Goal: Complete application form: Complete application form

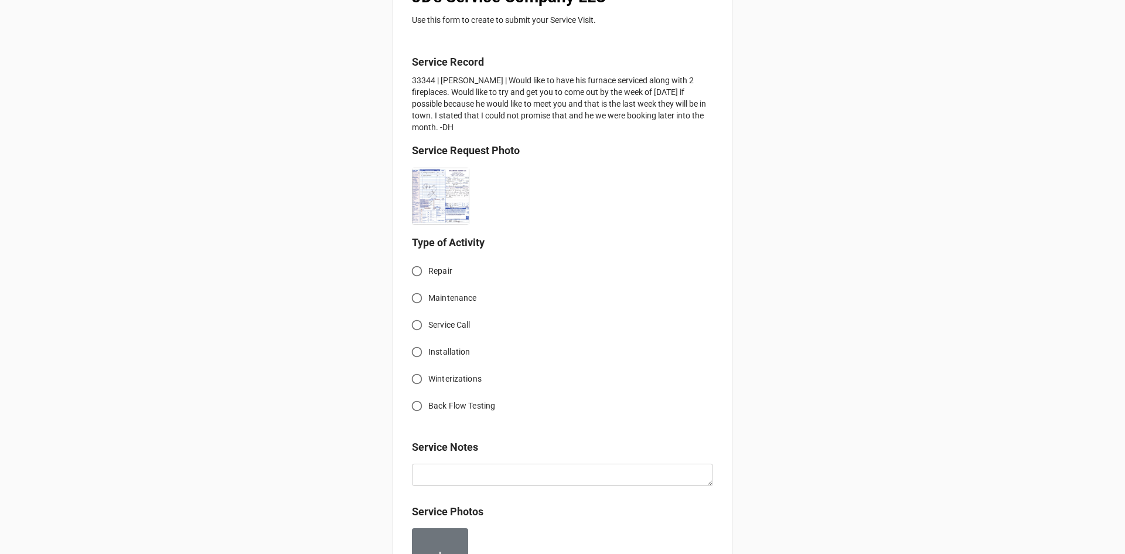
scroll to position [234, 0]
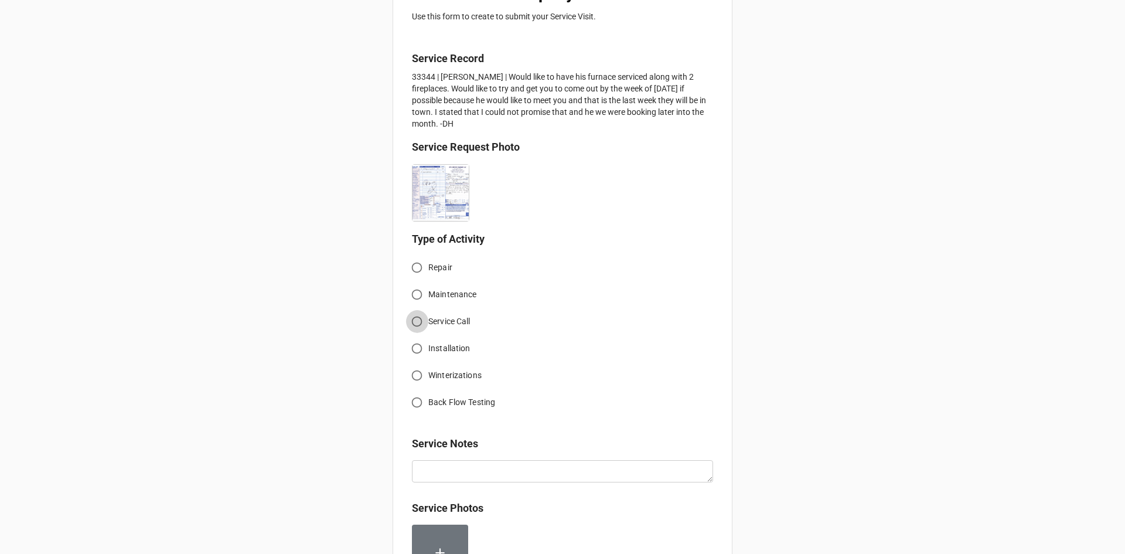
click at [416, 323] on input "Service Call" at bounding box center [416, 321] width 23 height 23
radio input "true"
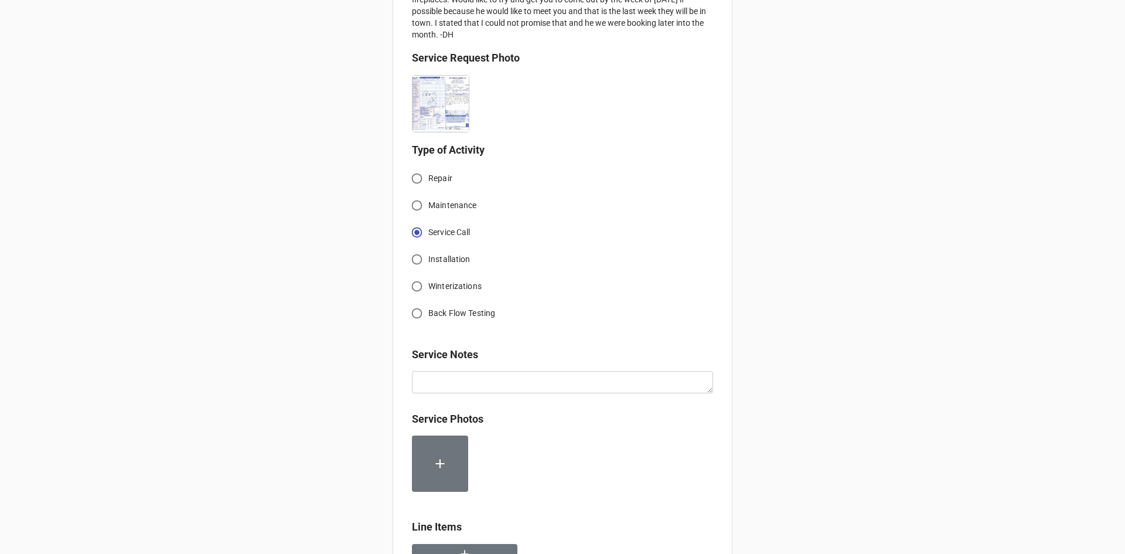
scroll to position [351, 0]
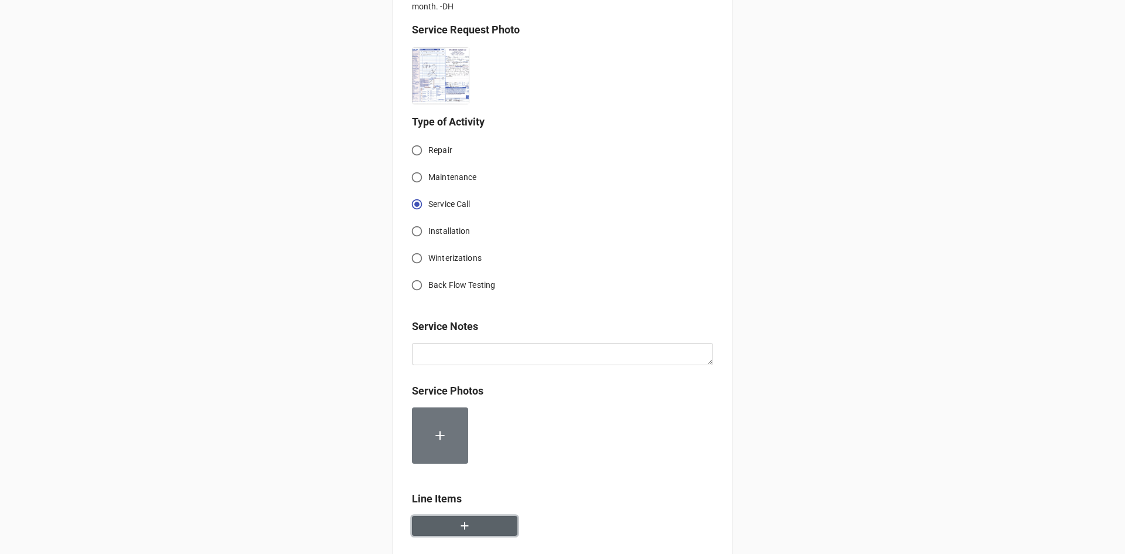
click at [461, 523] on icon "button" at bounding box center [464, 525] width 13 height 13
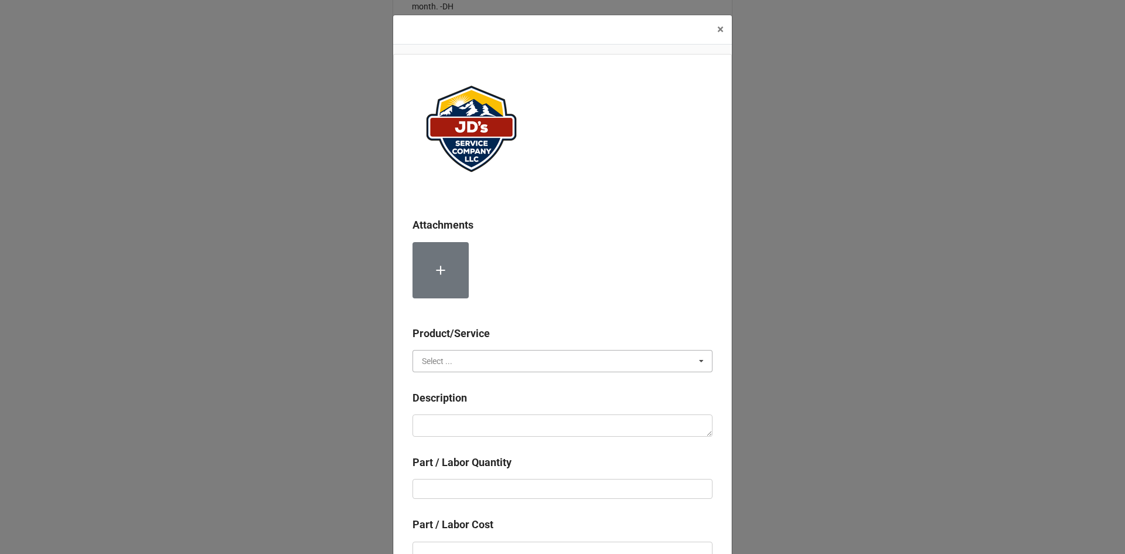
click at [463, 357] on input "text" at bounding box center [563, 360] width 299 height 21
click at [460, 385] on div "Services" at bounding box center [562, 382] width 299 height 22
click at [468, 425] on textarea at bounding box center [562, 425] width 300 height 22
paste textarea "10:30am-12:00pm; Service Address: [STREET_ADDRESS][PERSON_NAME][PERSON_NAME] Se…"
type textarea "x"
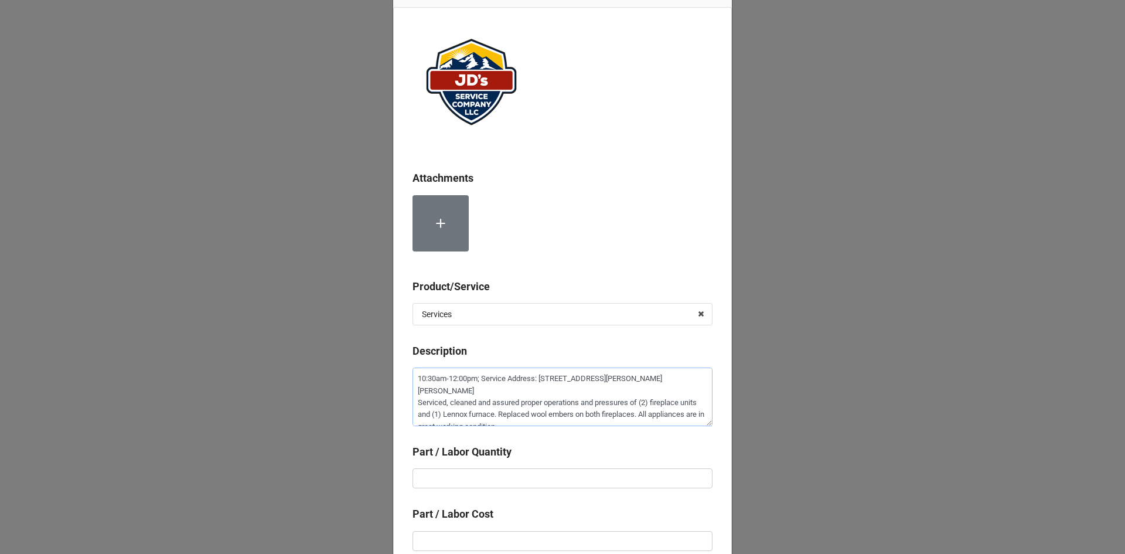
scroll to position [59, 0]
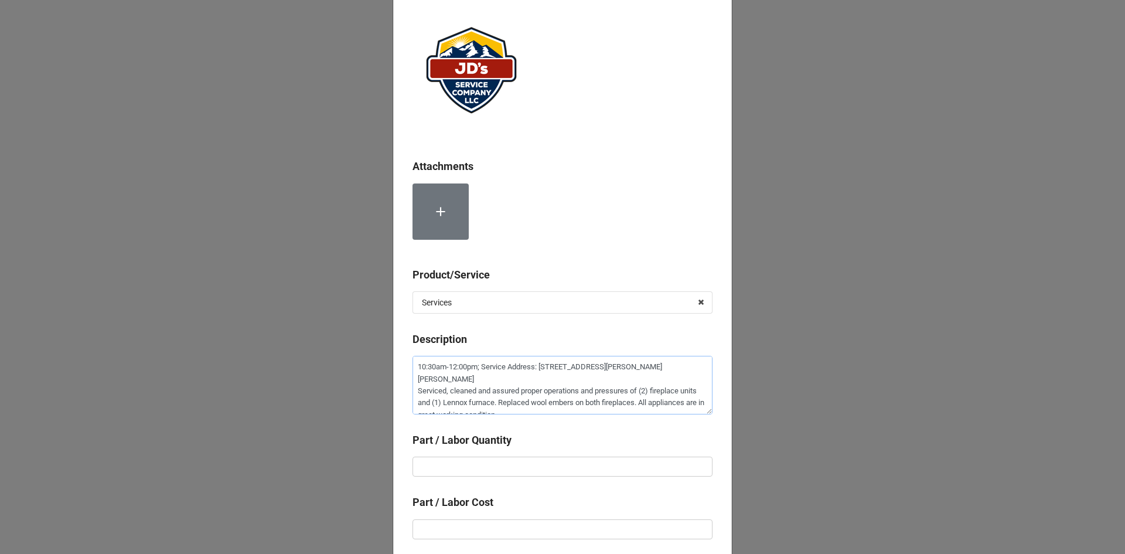
type textarea "10:30am-12:00pm; Service Address: [STREET_ADDRESS][PERSON_NAME][PERSON_NAME] Se…"
click at [515, 460] on input "text" at bounding box center [562, 466] width 300 height 20
type textarea "x"
type input "1"
type textarea "x"
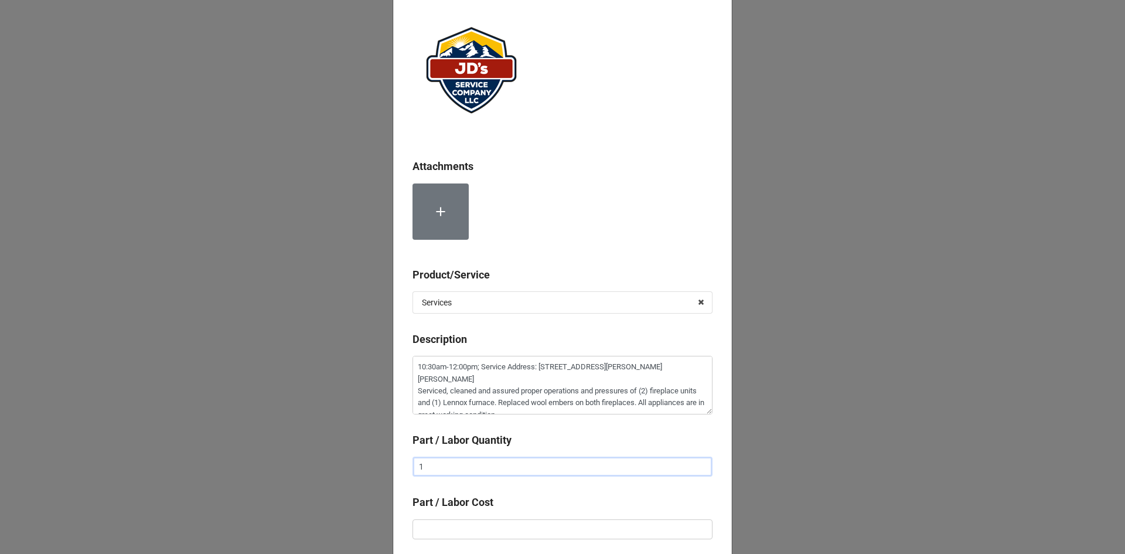
type input "1."
type textarea "x"
type input "1.5"
click at [524, 527] on input "text" at bounding box center [562, 529] width 300 height 20
type textarea "x"
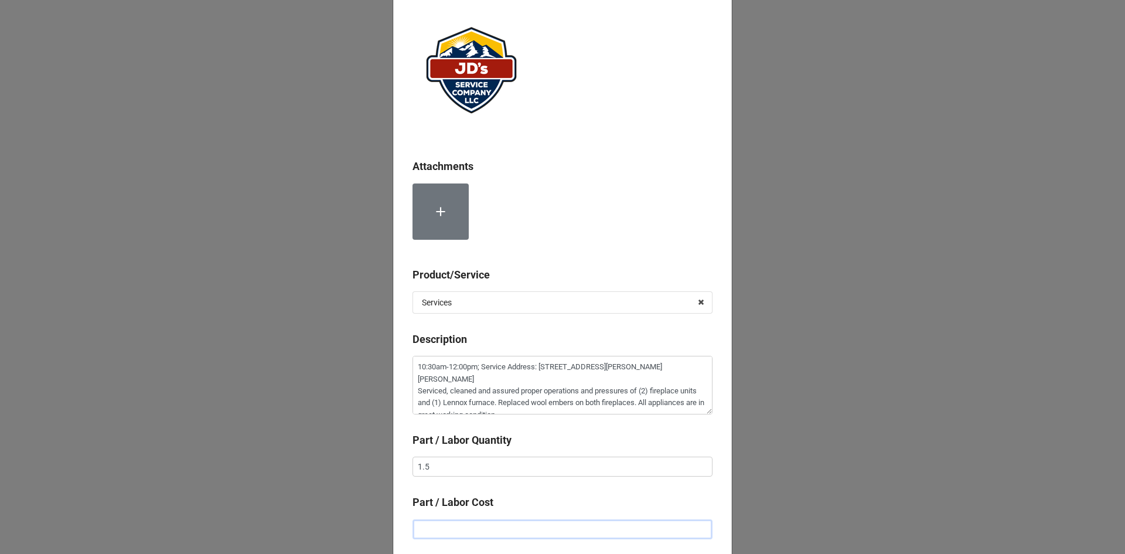
type input "$2.00"
type textarea "x"
type input "$22.00"
type textarea "x"
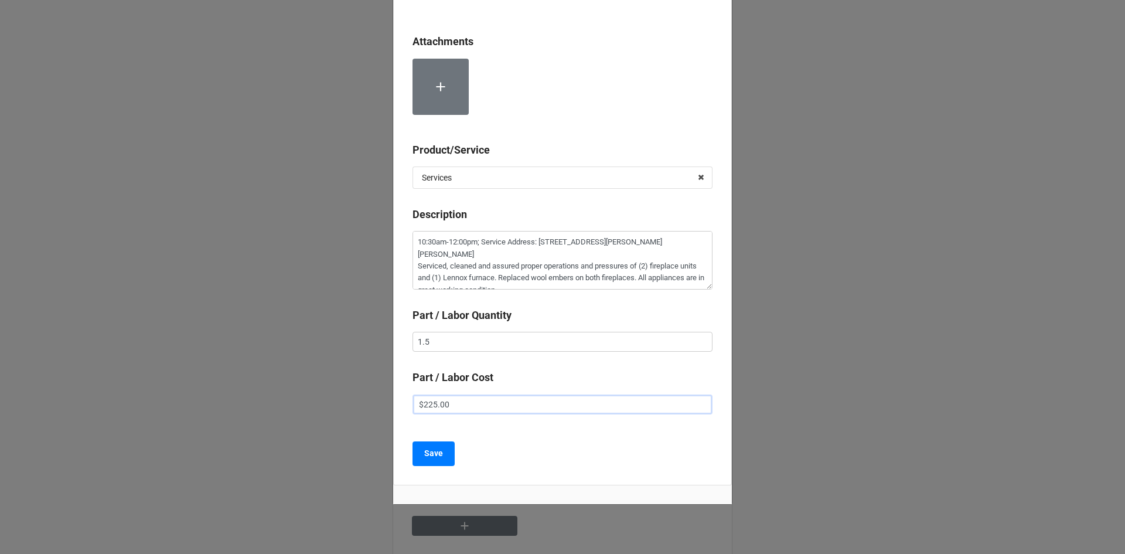
scroll to position [207, 0]
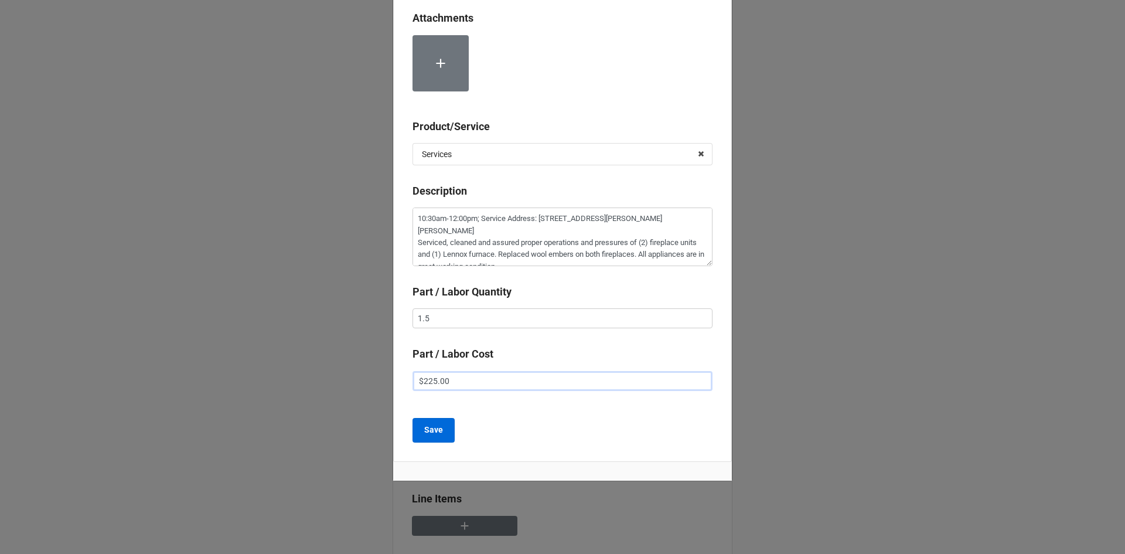
type input "$225.00"
click at [431, 435] on b "Save" at bounding box center [433, 429] width 19 height 12
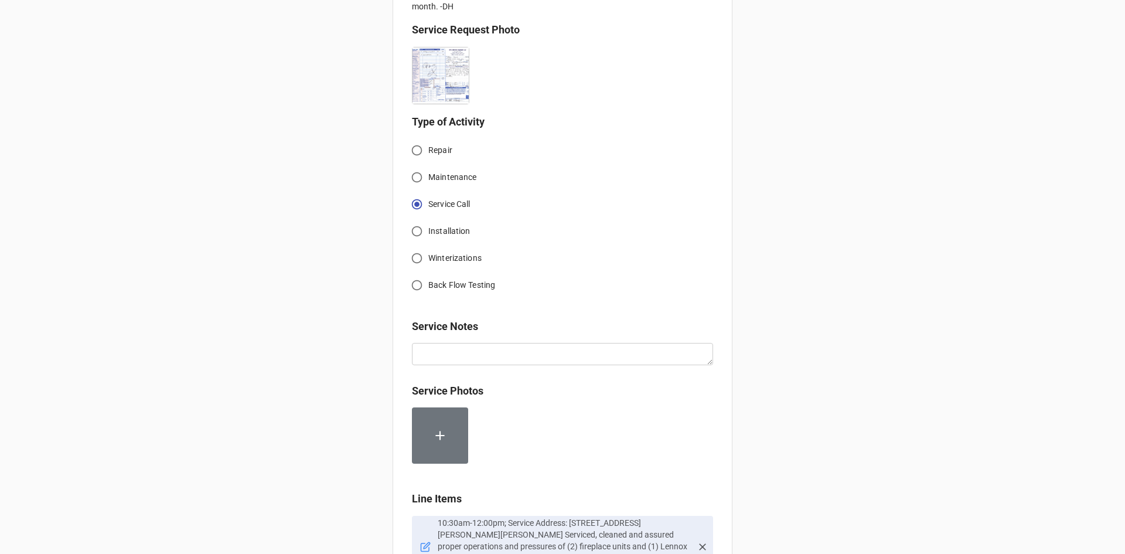
scroll to position [671, 0]
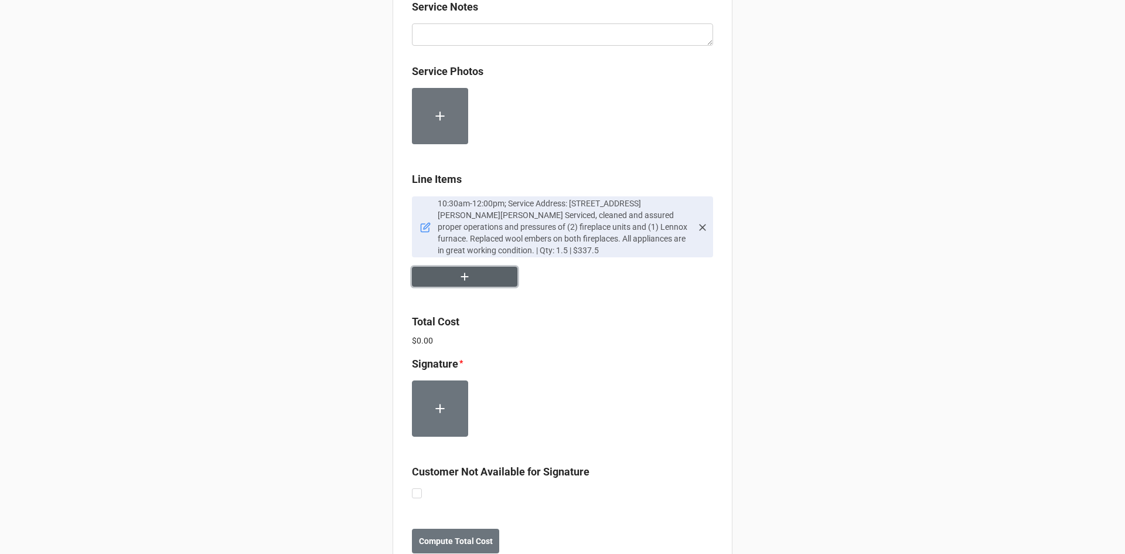
click at [478, 274] on button "button" at bounding box center [464, 277] width 105 height 21
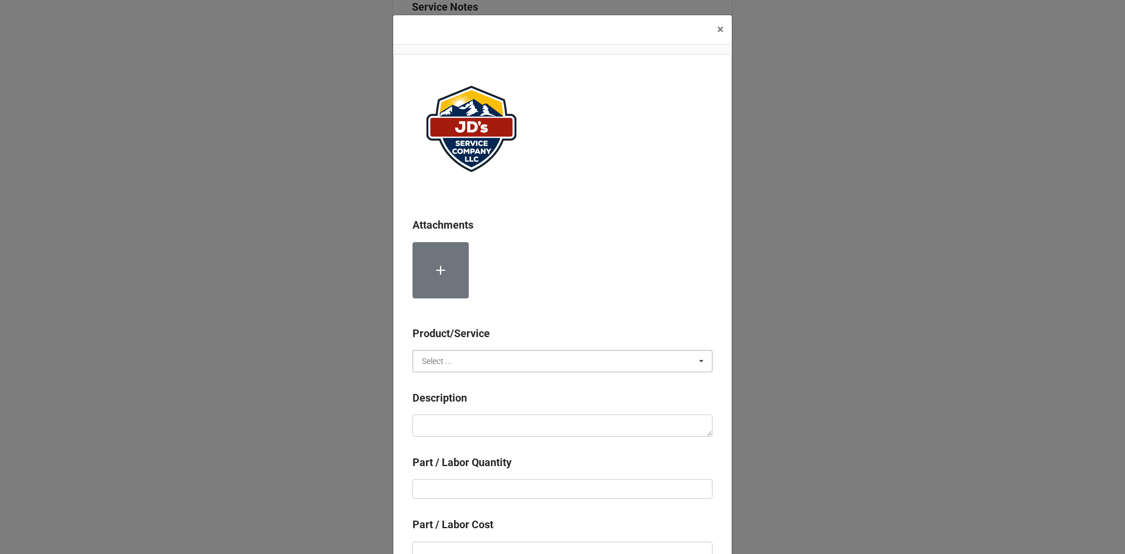
click at [498, 366] on input "text" at bounding box center [563, 360] width 299 height 21
click at [486, 404] on div "Material Cost" at bounding box center [562, 404] width 299 height 22
click at [490, 364] on input "text" at bounding box center [563, 360] width 299 height 21
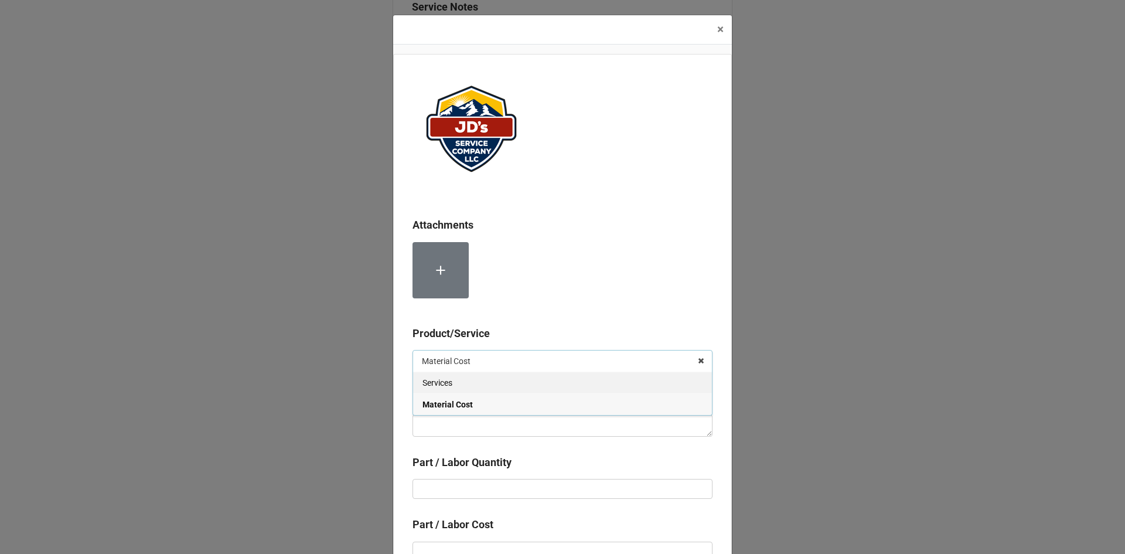
click at [487, 380] on div "Services" at bounding box center [562, 382] width 299 height 22
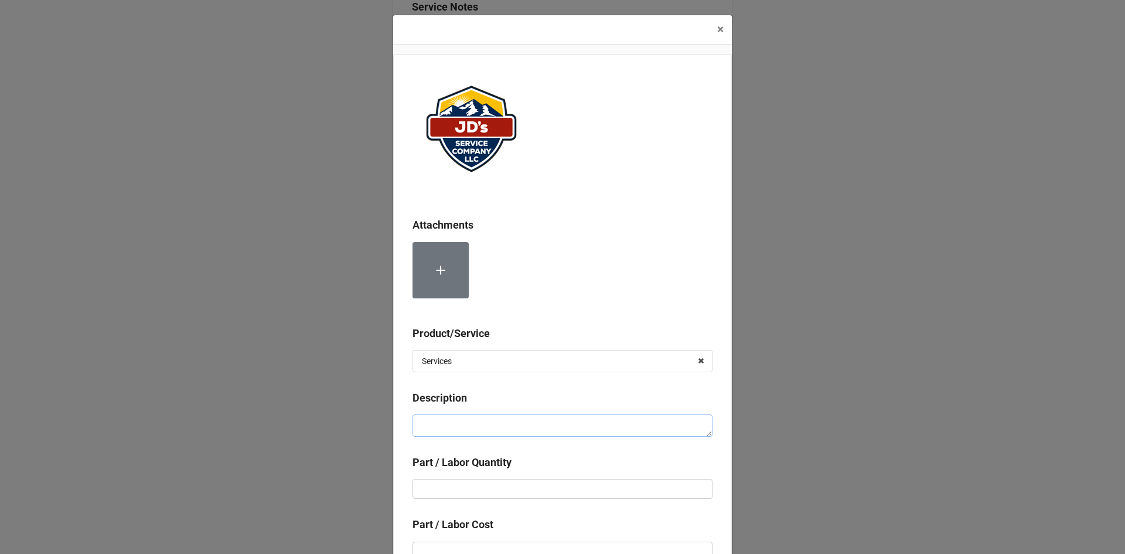
click at [483, 421] on textarea at bounding box center [562, 425] width 300 height 22
type textarea "x"
type textarea "L"
type textarea "x"
type textarea "La"
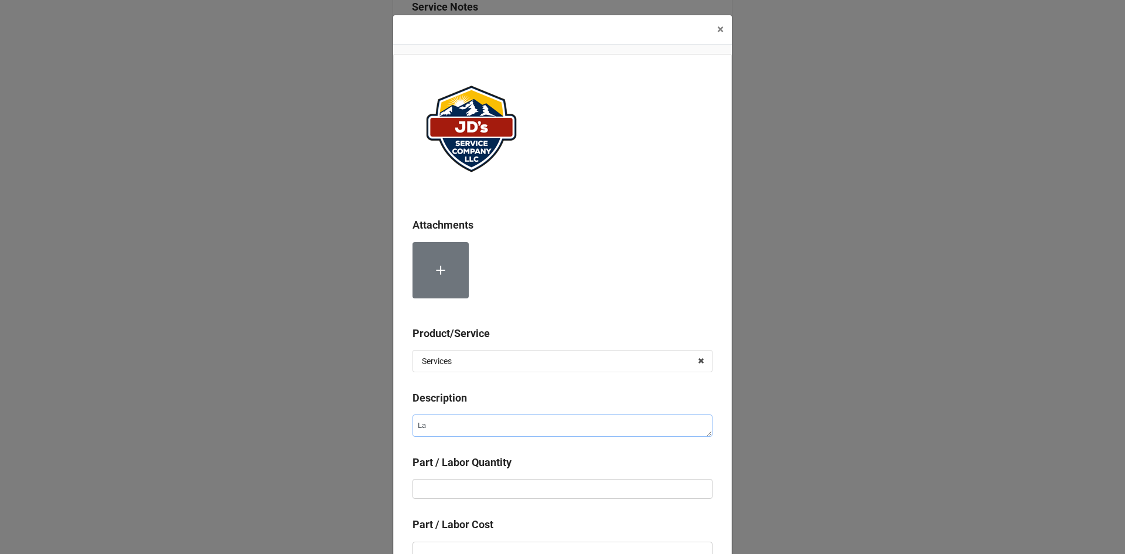
type textarea "x"
type textarea "Lab"
type textarea "x"
type textarea "Labo"
type textarea "x"
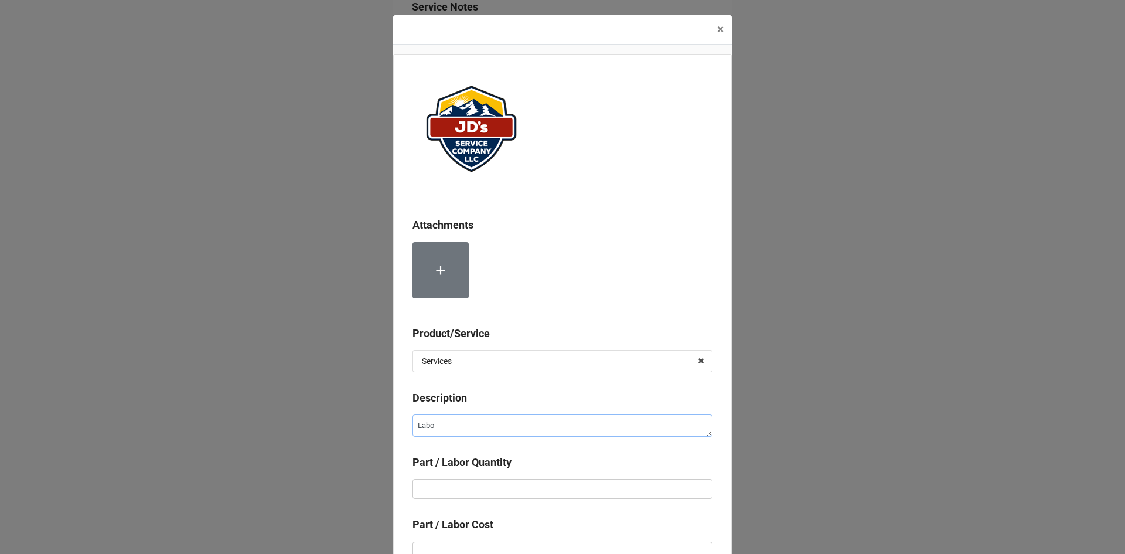
type textarea "Labor"
type textarea "x"
type textarea "Labor"
type textarea "x"
type textarea "Labor f"
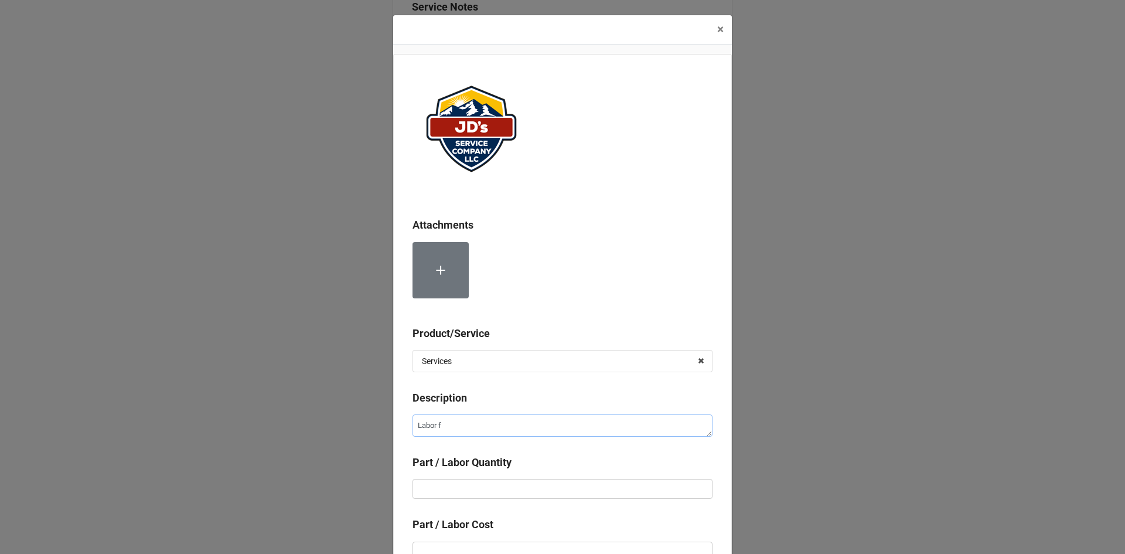
type textarea "x"
type textarea "Labor fo"
type textarea "x"
type textarea "Labor for"
type textarea "x"
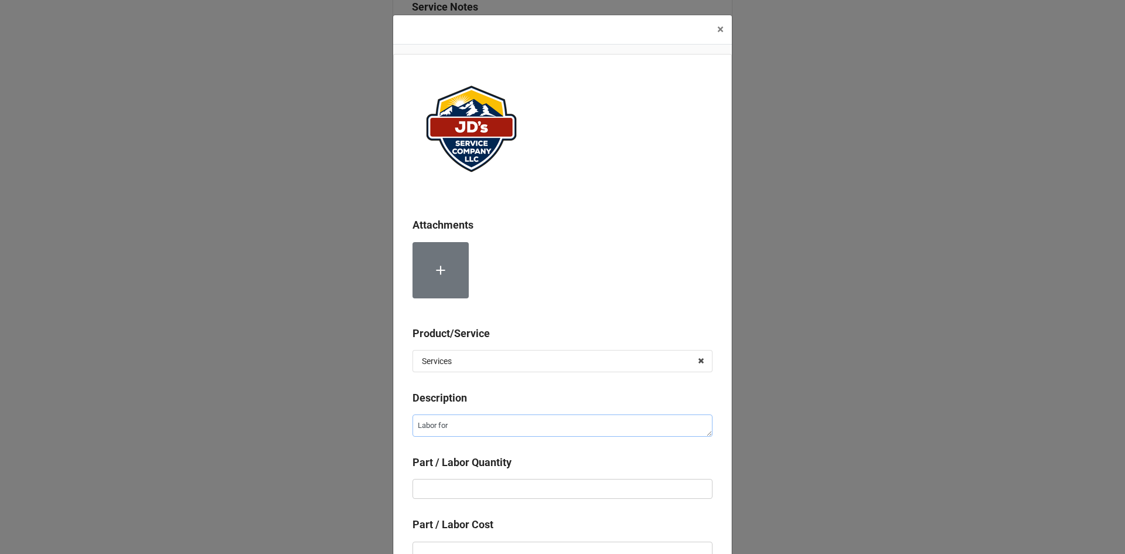
type textarea "Labor for"
type textarea "x"
type textarea "Labor for 2"
type textarea "x"
type textarea "Labor for 2n"
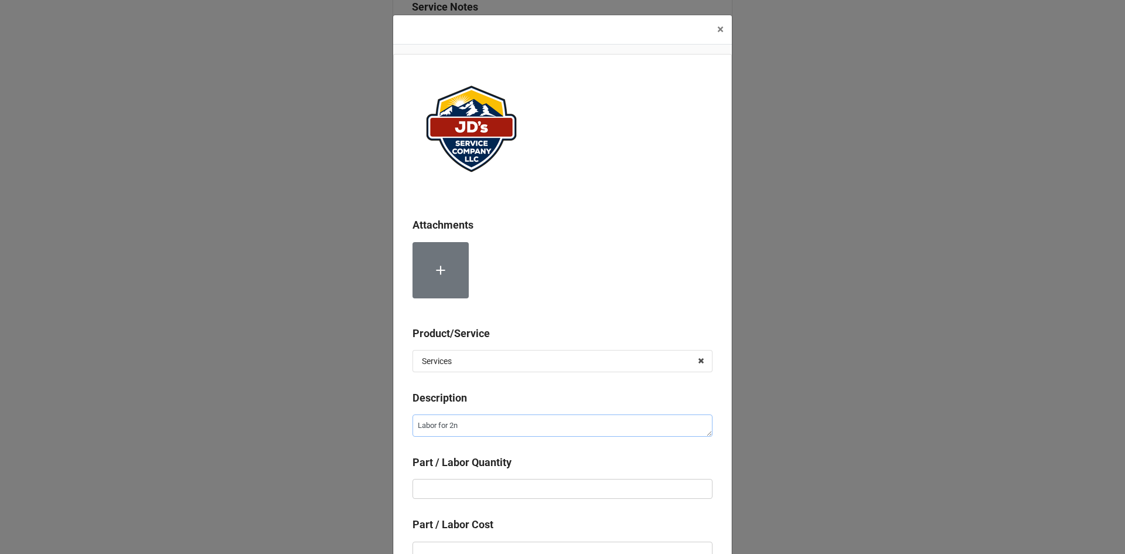
type textarea "x"
type textarea "Labor for 2nd"
type textarea "x"
type textarea "Labor for 2nd"
type textarea "x"
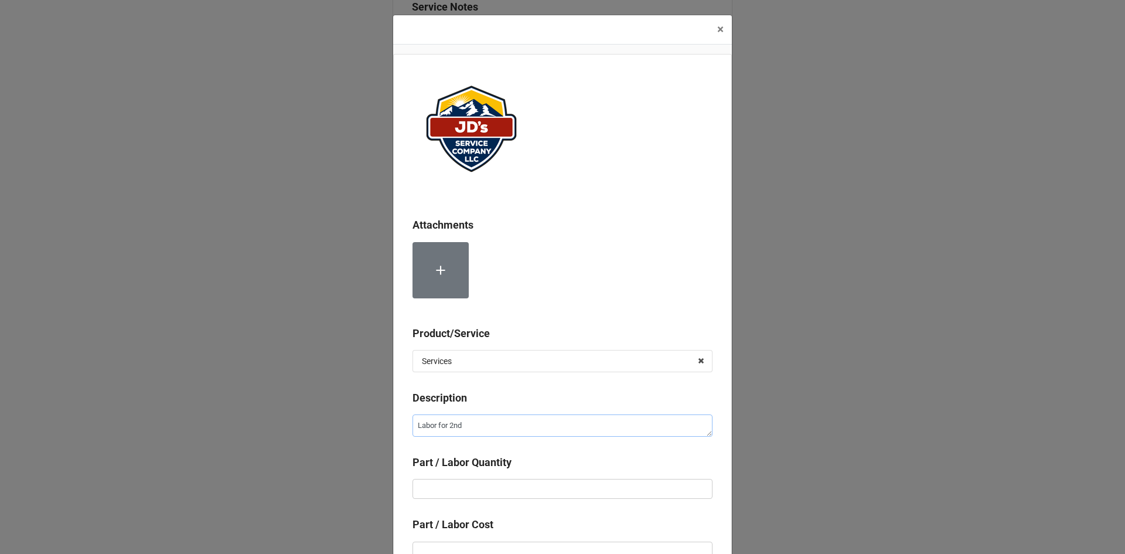
type textarea "Labor for 2nd e"
type textarea "x"
type textarea "Labor for 2nd"
type textarea "x"
type textarea "Labor for 2nd t"
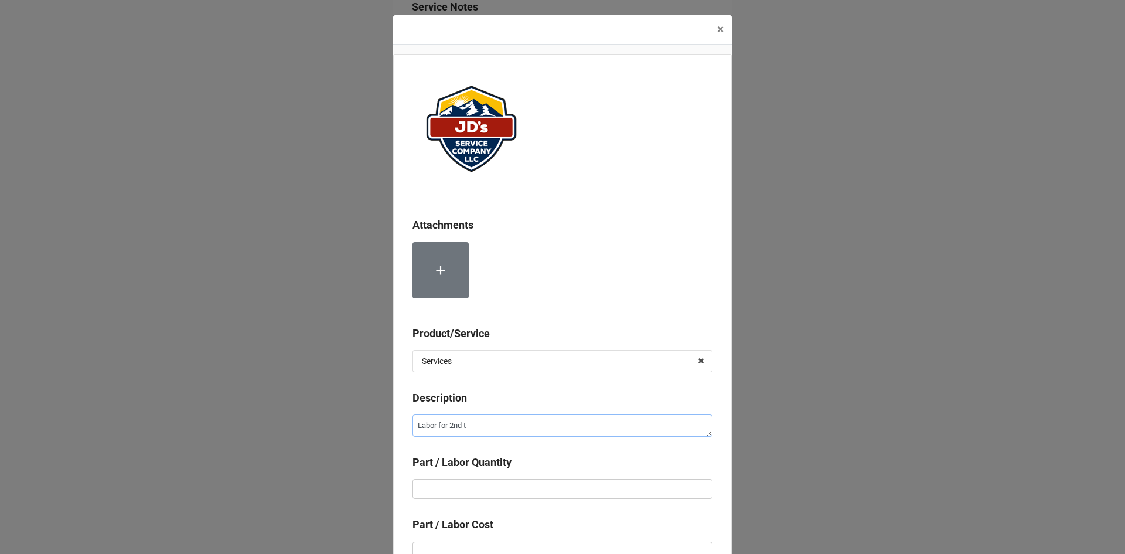
type textarea "x"
type textarea "Labor for 2nd te"
type textarea "x"
type textarea "Labor for 2nd tec"
type textarea "x"
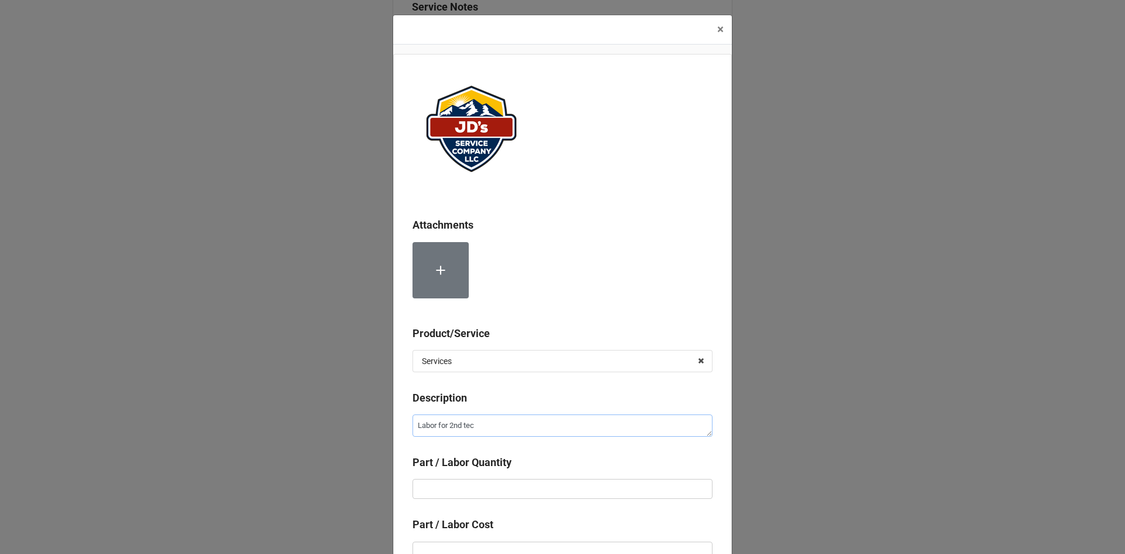
type textarea "Labor for 2nd tech"
type textarea "x"
type textarea "Labor for 2nd techn"
type textarea "x"
type textarea "Labor for 2nd techni"
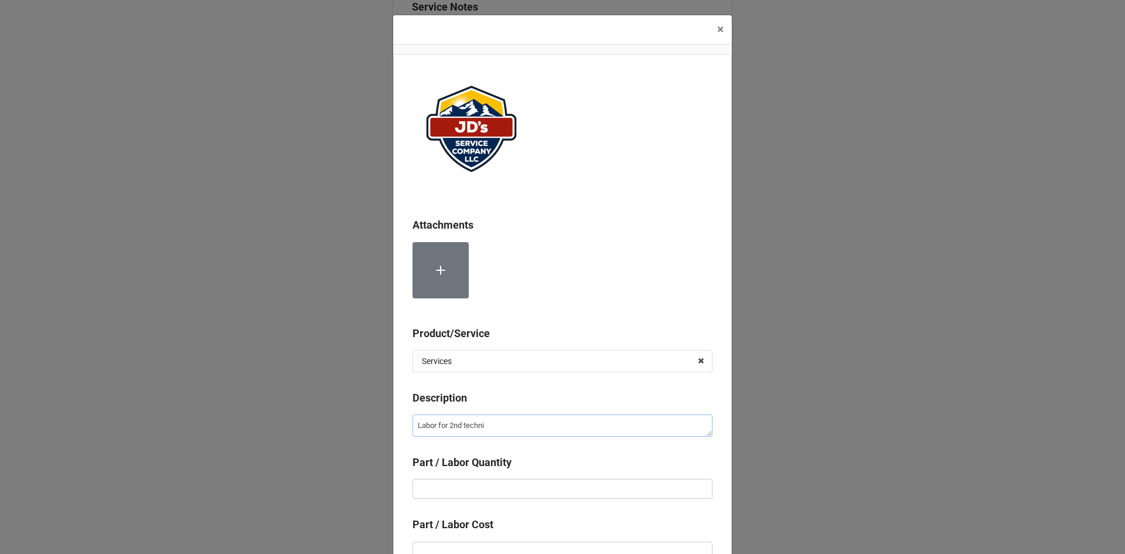
type textarea "x"
type textarea "Labor for 2nd technic"
type textarea "x"
type textarea "Labor for 2nd technici"
type textarea "x"
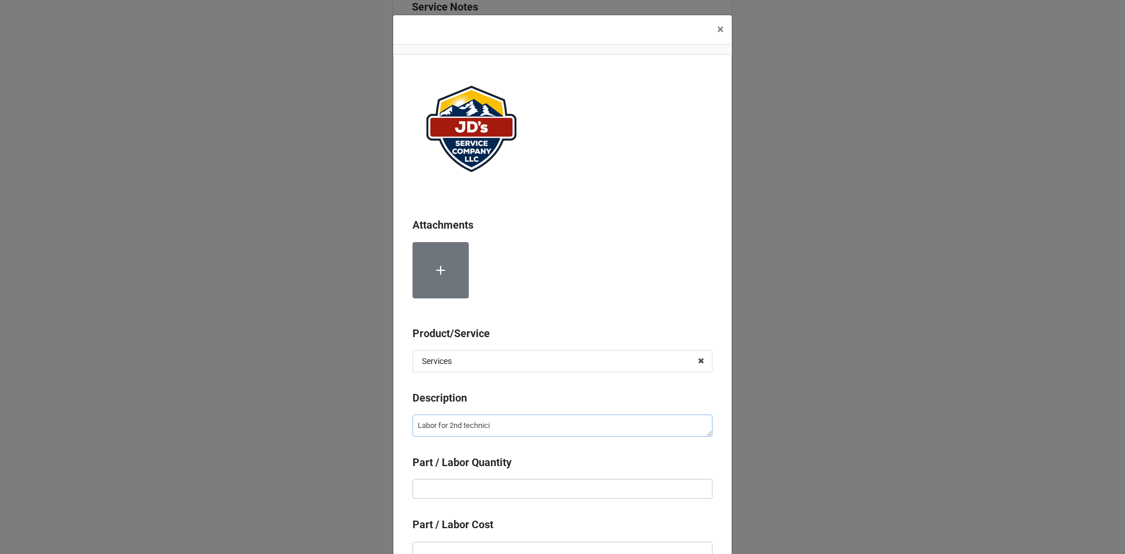
type textarea "Labor for 2nd technicia"
type textarea "x"
type textarea "Labor for 2nd technician"
type textarea "x"
type input "1"
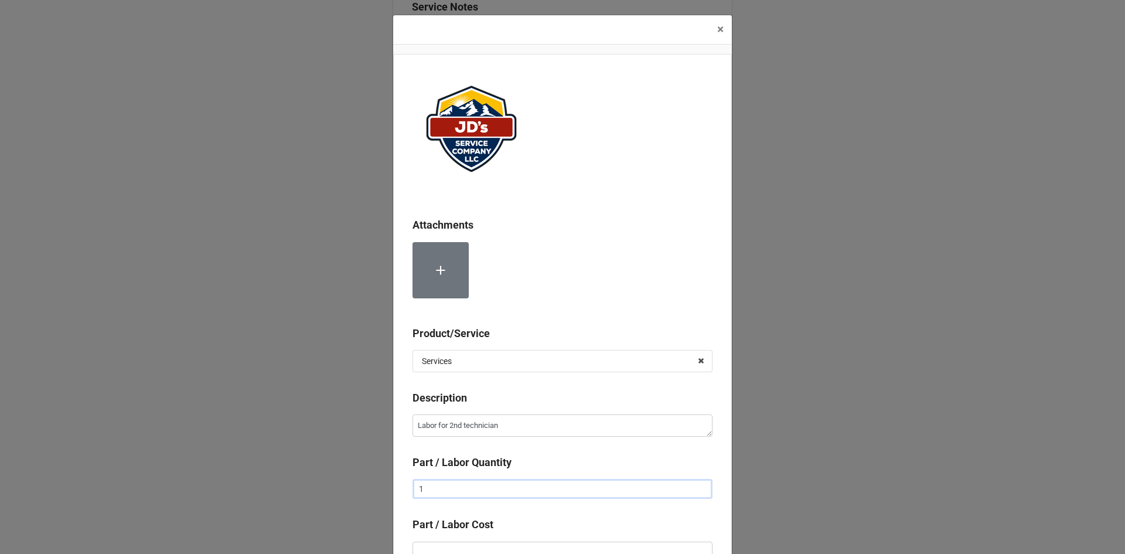
type textarea "x"
type input "1."
type textarea "x"
type input "1.5"
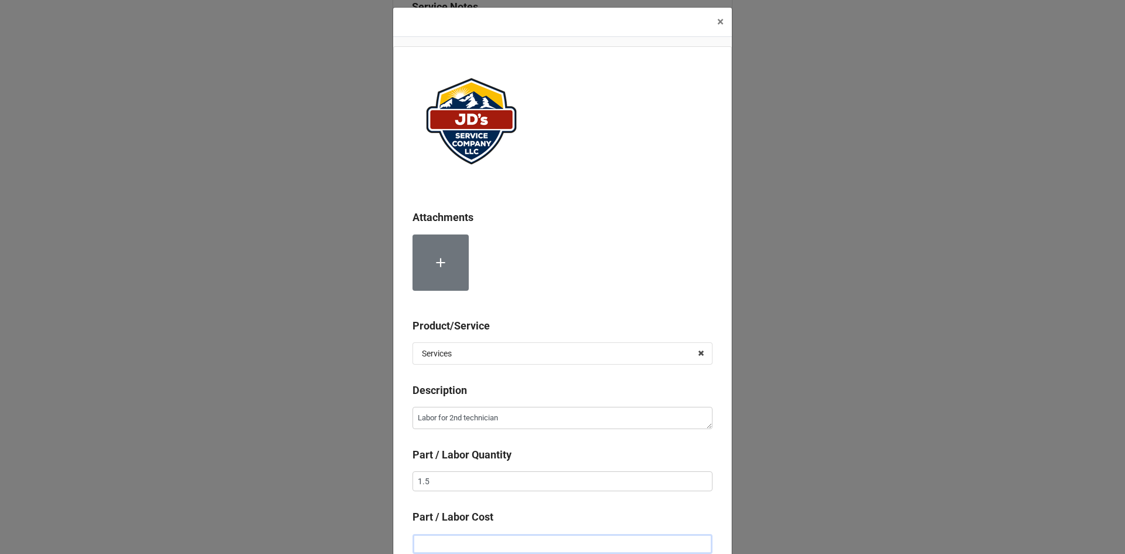
type textarea "x"
type input "$2.00"
type textarea "x"
type input "$22.00"
type textarea "x"
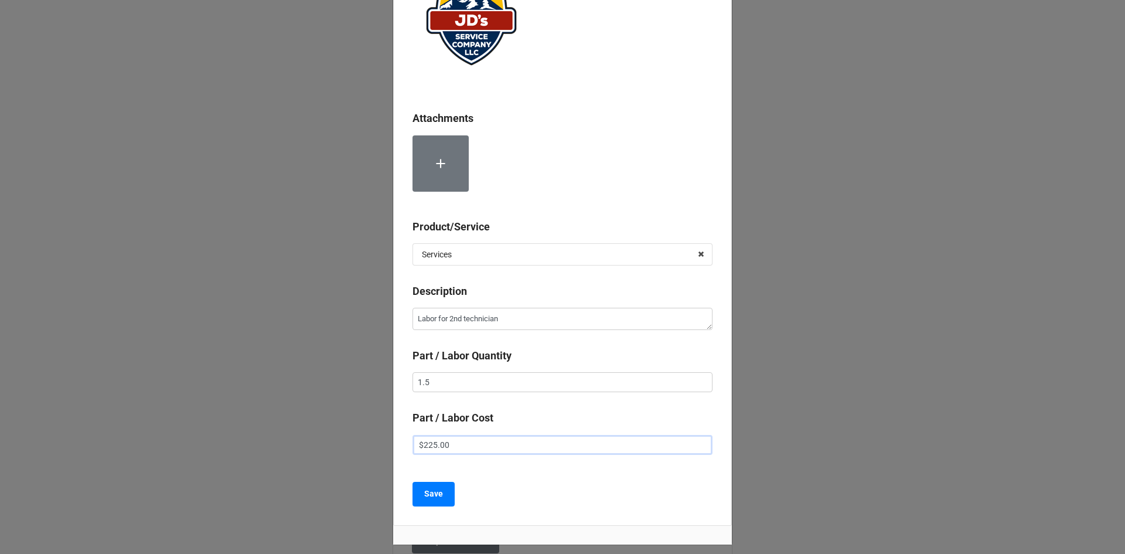
scroll to position [125, 0]
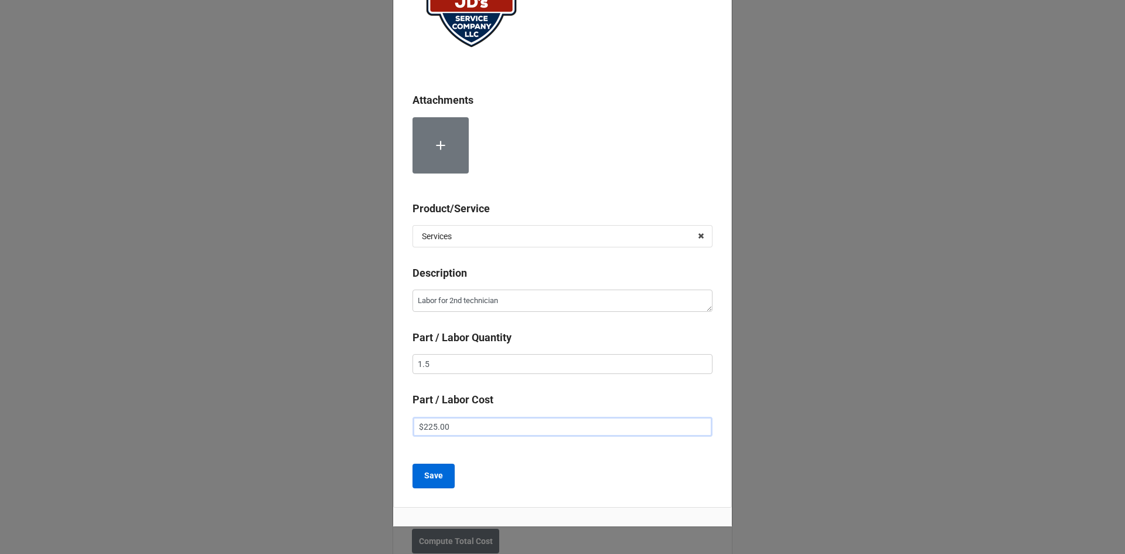
type input "$225.00"
click at [426, 479] on b "Save" at bounding box center [433, 475] width 19 height 12
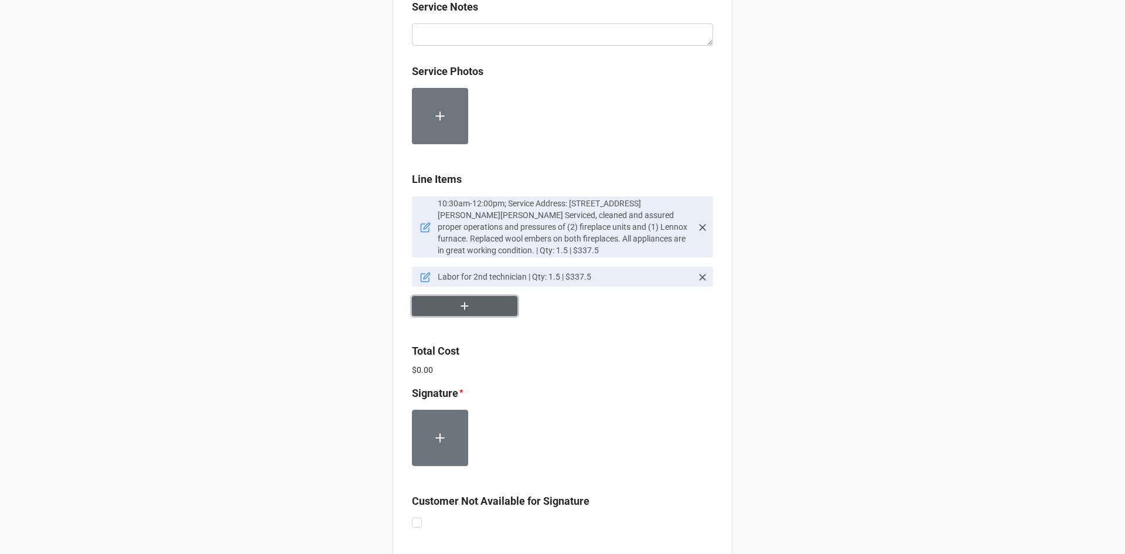
click at [484, 305] on button "button" at bounding box center [464, 306] width 105 height 21
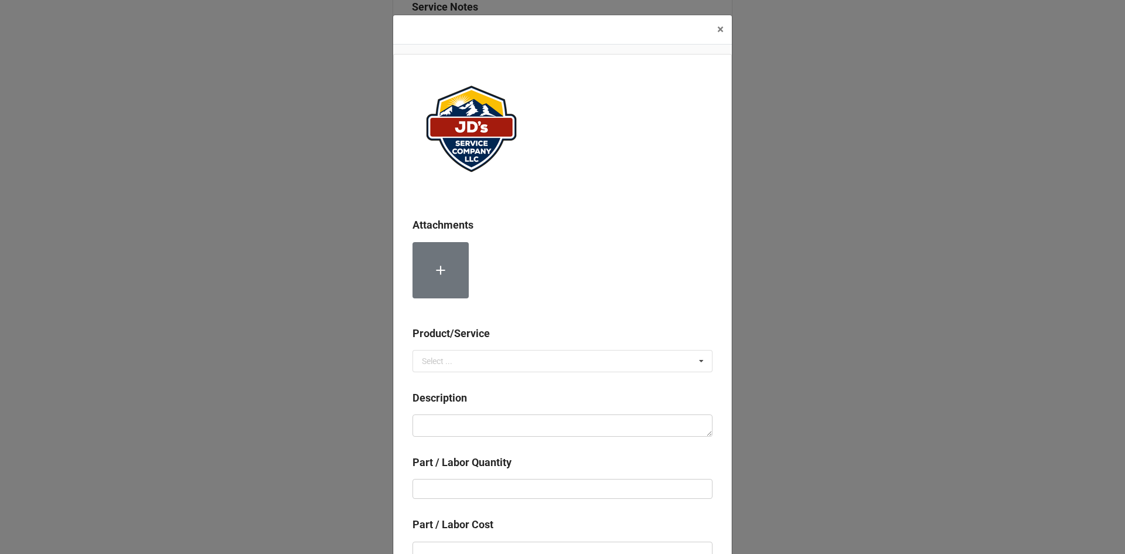
click at [475, 349] on div "Product/Service" at bounding box center [562, 337] width 300 height 25
click at [474, 365] on input "text" at bounding box center [563, 360] width 299 height 21
click at [451, 403] on span "Material Cost" at bounding box center [446, 403] width 49 height 9
click at [482, 436] on textarea at bounding box center [562, 425] width 300 height 22
type textarea "x"
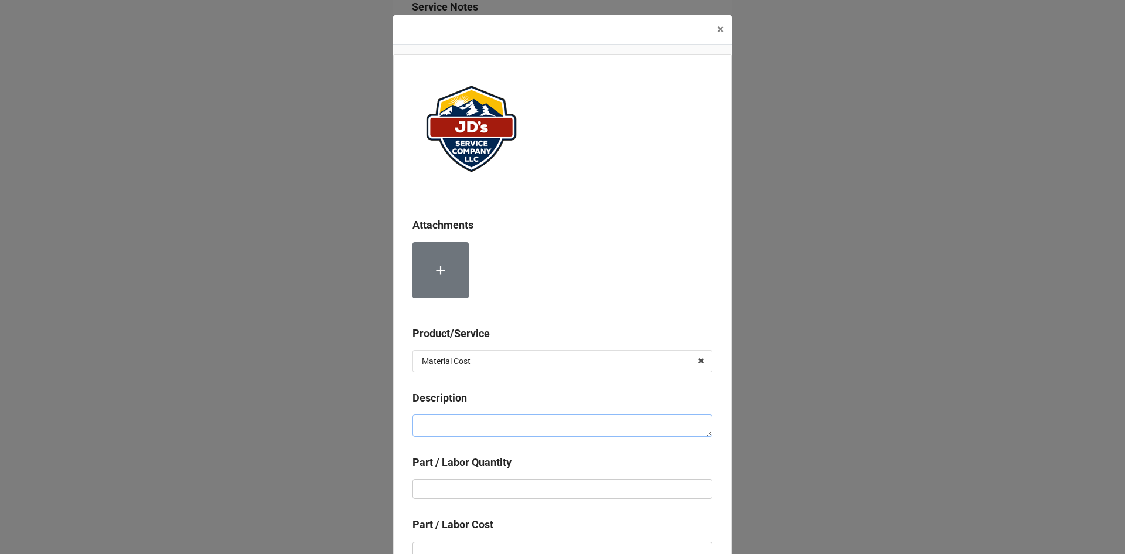
type textarea "C"
type textarea "x"
type textarea "Co"
type textarea "x"
type textarea "Com"
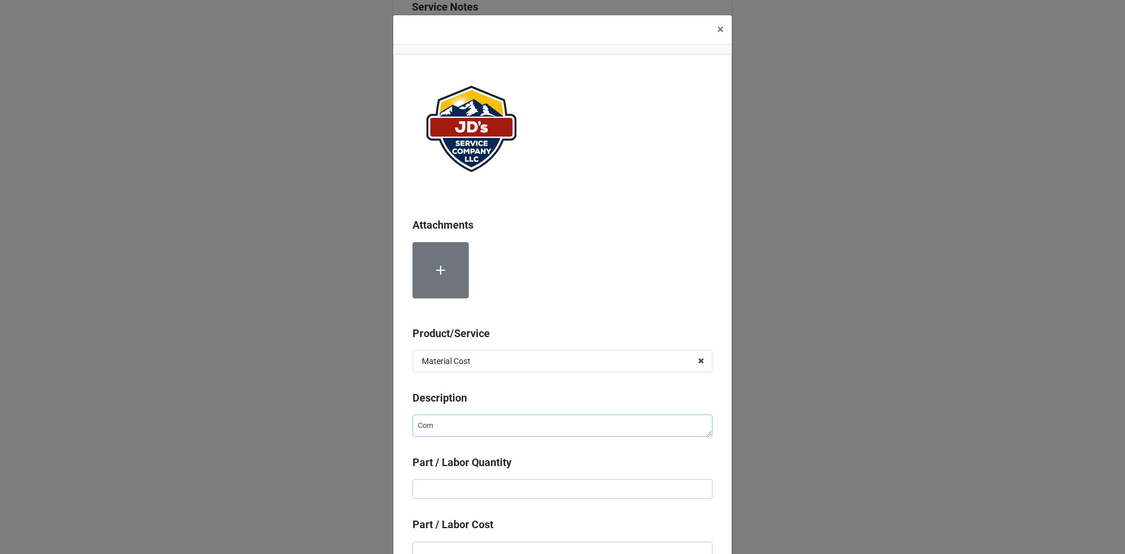
type textarea "x"
type textarea "Comp"
type textarea "x"
type textarea "Compr"
type textarea "x"
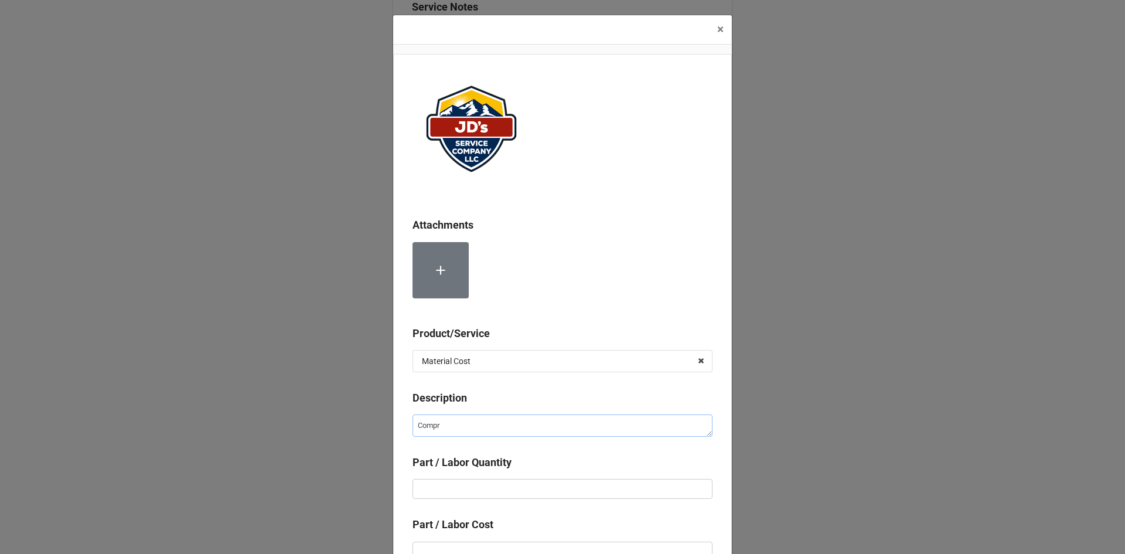
type textarea "Compre"
type textarea "x"
type textarea "Compres"
type textarea "x"
type textarea "Compress"
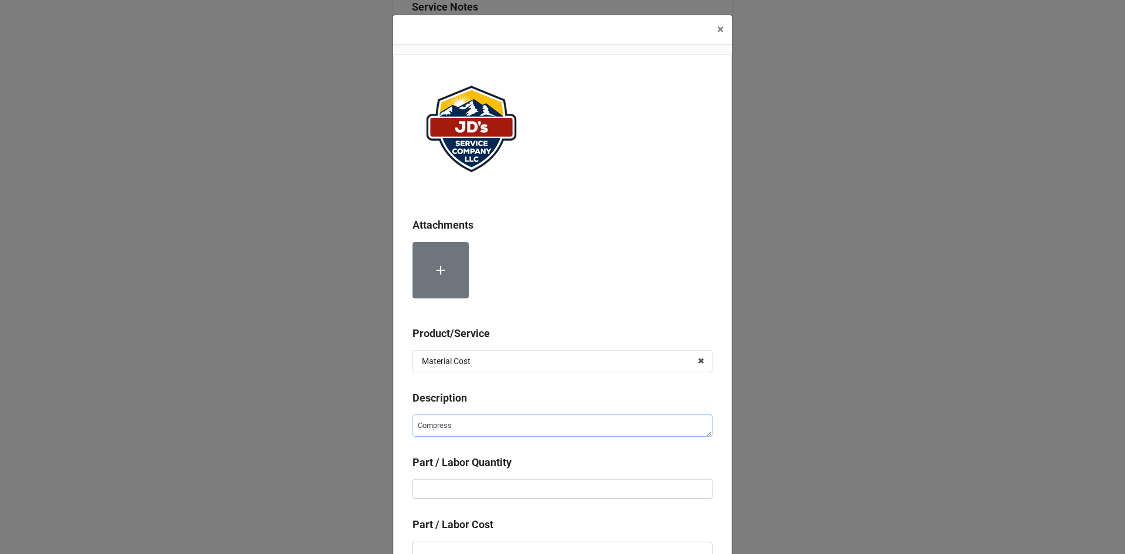
type textarea "x"
type textarea "Compresse"
type textarea "x"
type textarea "Compressed"
type textarea "x"
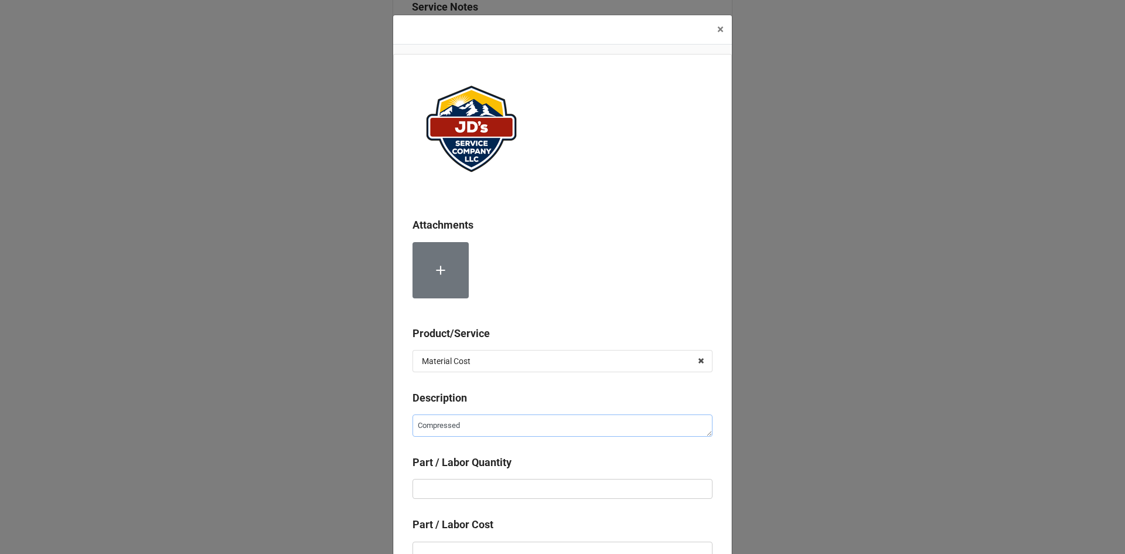
type textarea "Compressed"
type textarea "x"
type textarea "Compressed N"
type textarea "x"
type textarea "Compressed Ni"
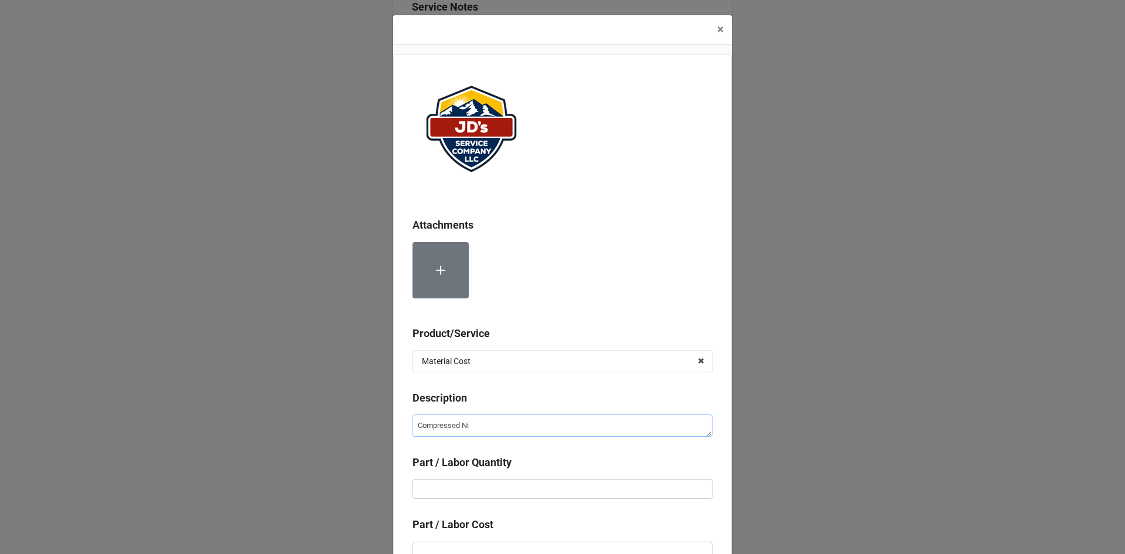
type textarea "x"
type textarea "Compressed Nit"
type textarea "x"
type textarea "Compressed Nitr"
type textarea "x"
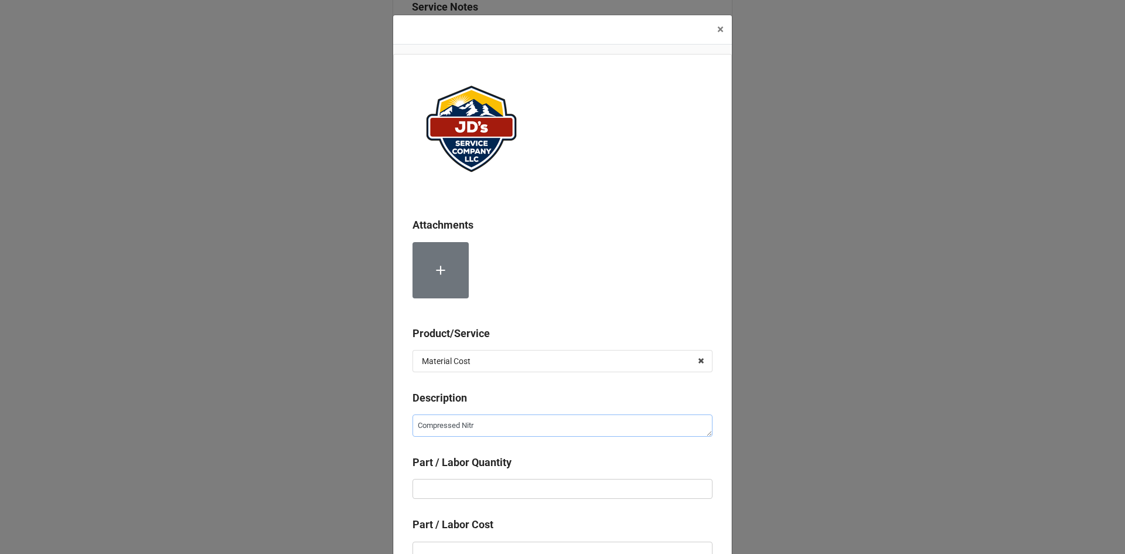
type textarea "Compressed Nitro"
type textarea "x"
type textarea "Compressed Nitrog"
type textarea "x"
type textarea "Compressed Nitroge"
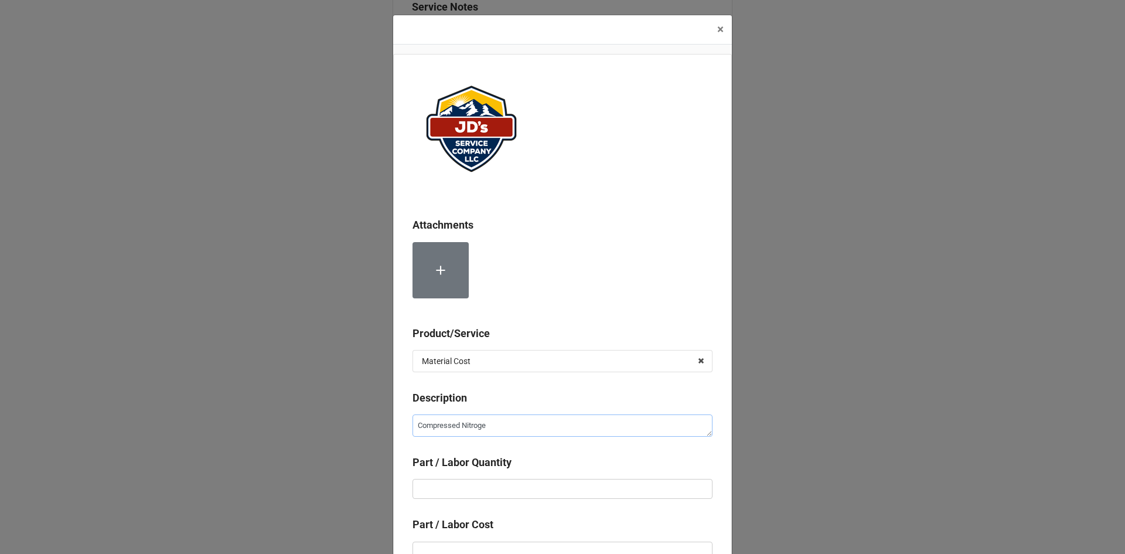
type textarea "x"
type textarea "Compressed Nitrogen"
type textarea "x"
type input "3"
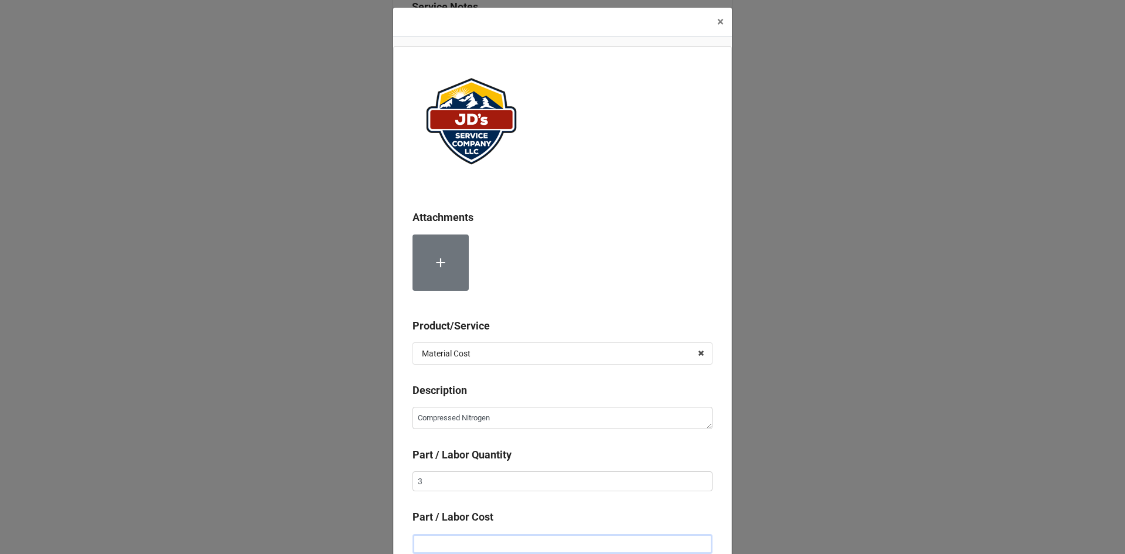
type textarea "x"
type input "$2.00"
type textarea "x"
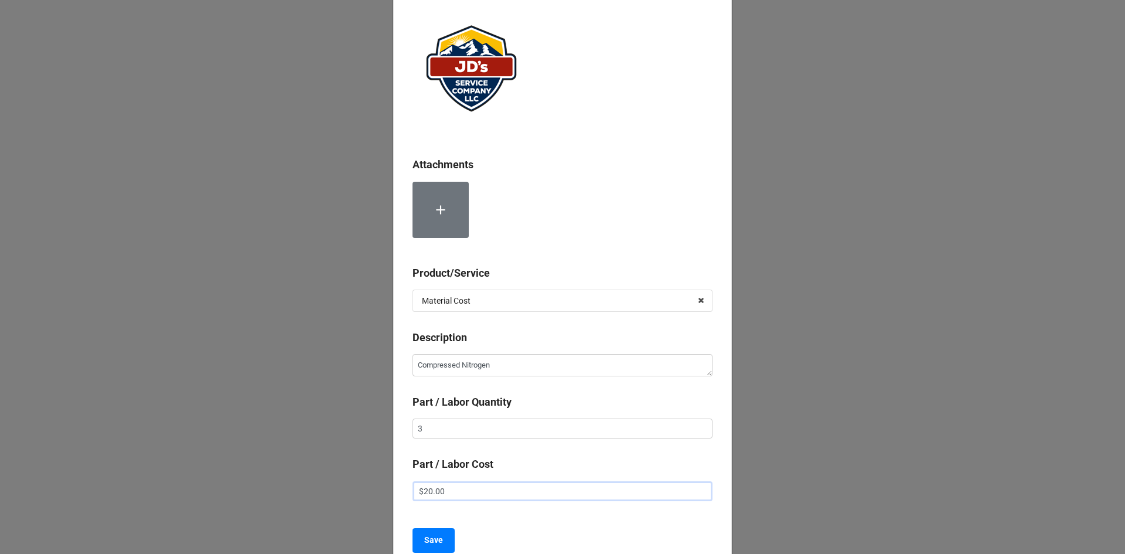
scroll to position [117, 0]
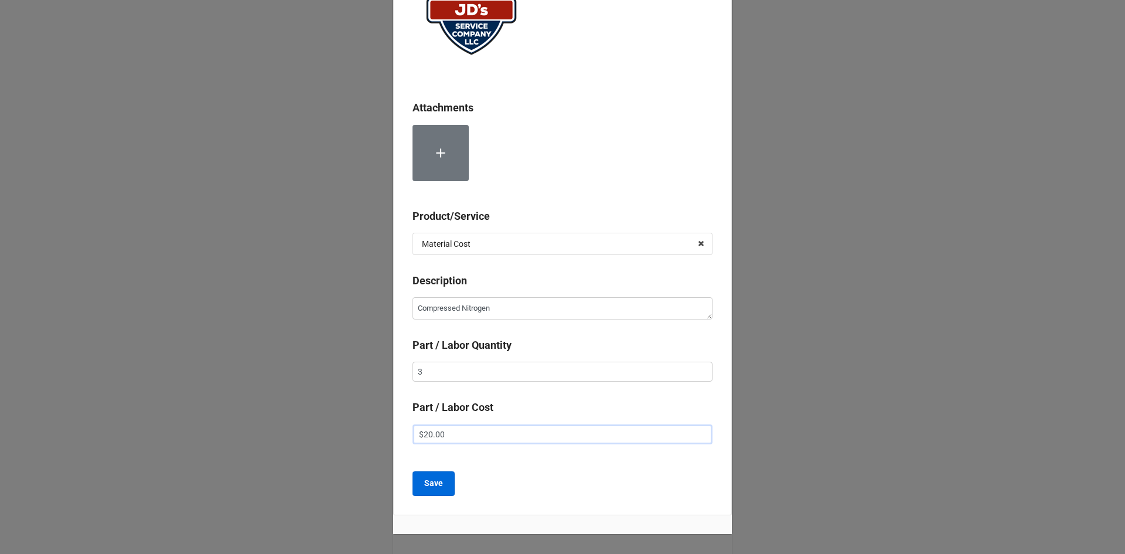
type input "$20.00"
click at [435, 484] on b "Save" at bounding box center [433, 483] width 19 height 12
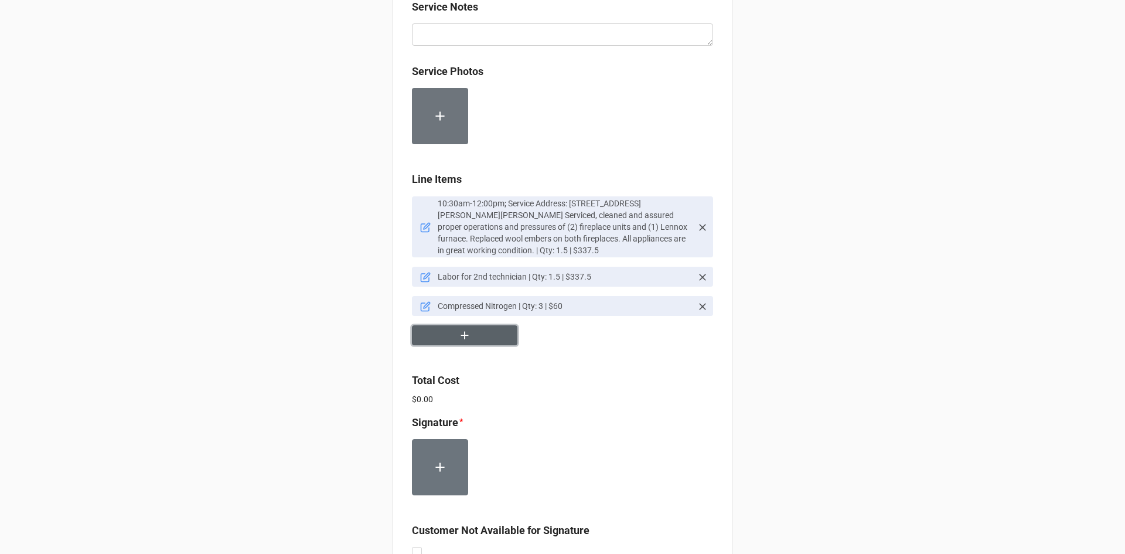
click at [464, 341] on icon "button" at bounding box center [464, 335] width 13 height 13
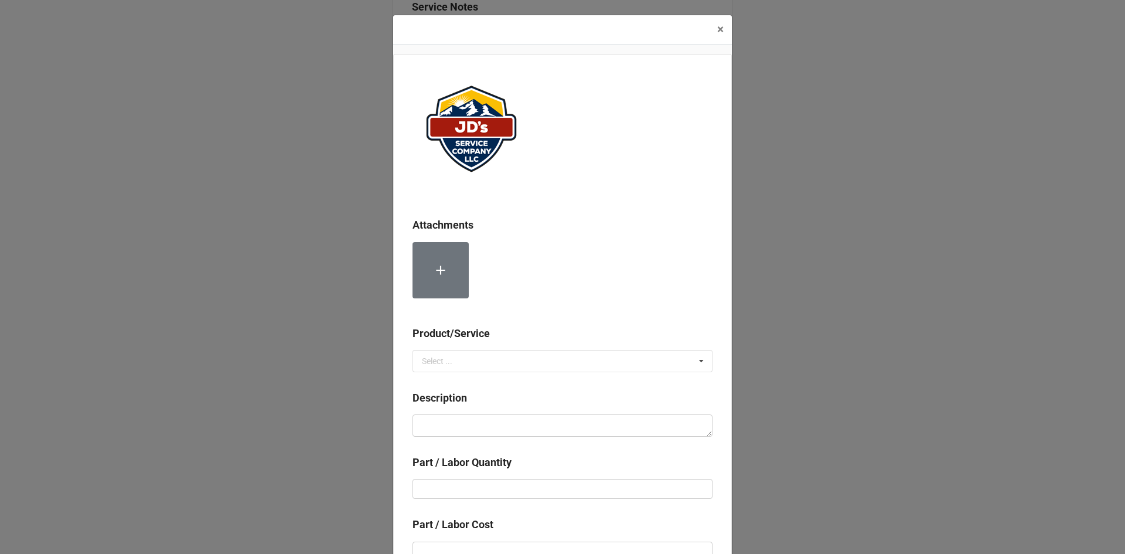
click at [498, 349] on div "Product/Service" at bounding box center [562, 337] width 300 height 25
click at [501, 356] on input "text" at bounding box center [563, 360] width 299 height 21
click at [509, 407] on div "Material Cost" at bounding box center [562, 404] width 299 height 22
click at [507, 424] on textarea at bounding box center [562, 425] width 300 height 22
type textarea "x"
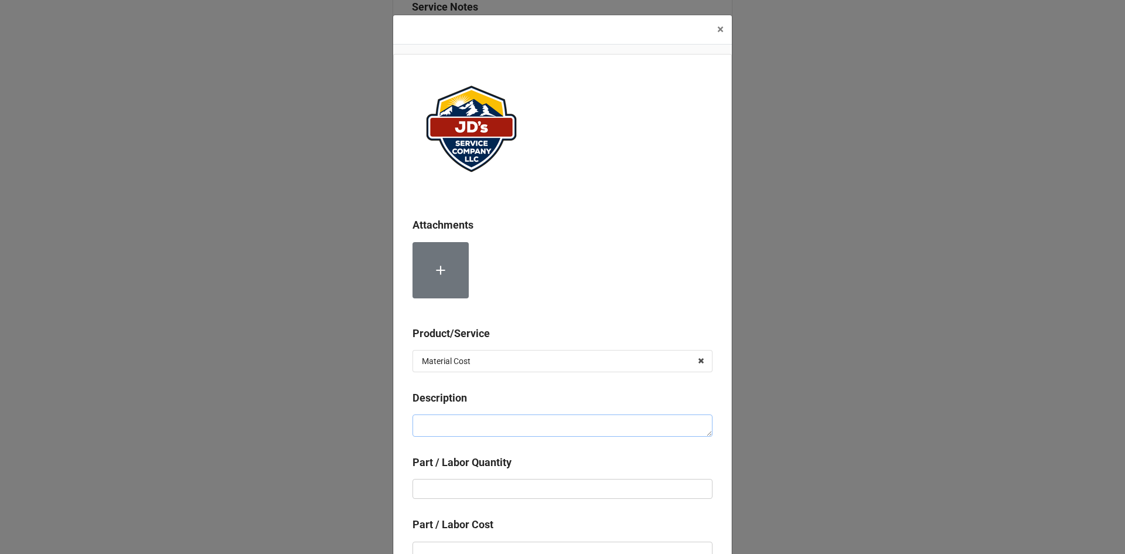
type textarea "W"
type textarea "x"
type textarea "Wo"
type textarea "x"
type textarea "Woo"
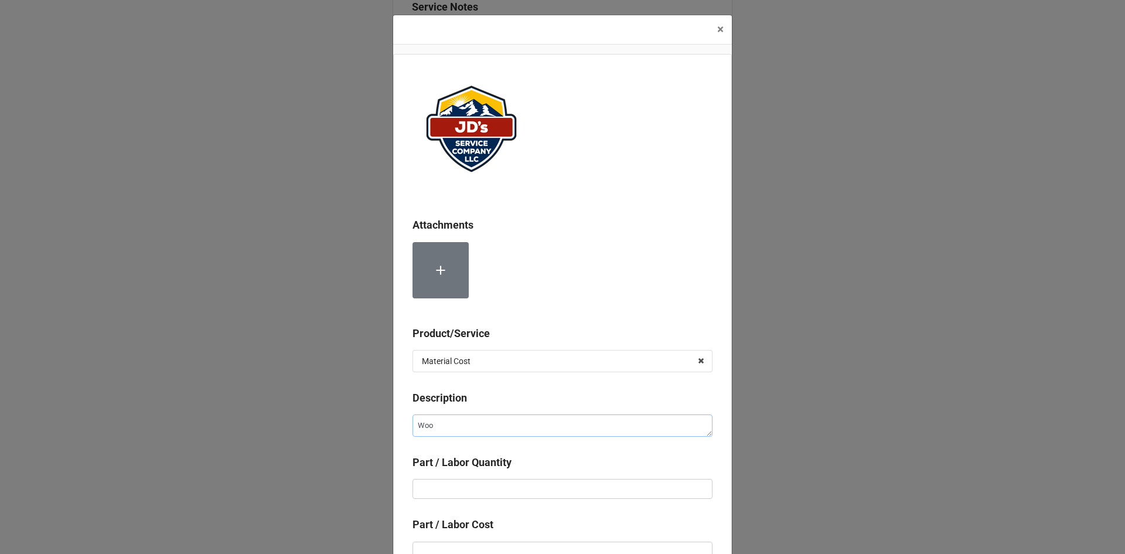
type textarea "x"
type textarea "Wool"
type textarea "x"
type textarea "Wool"
type textarea "x"
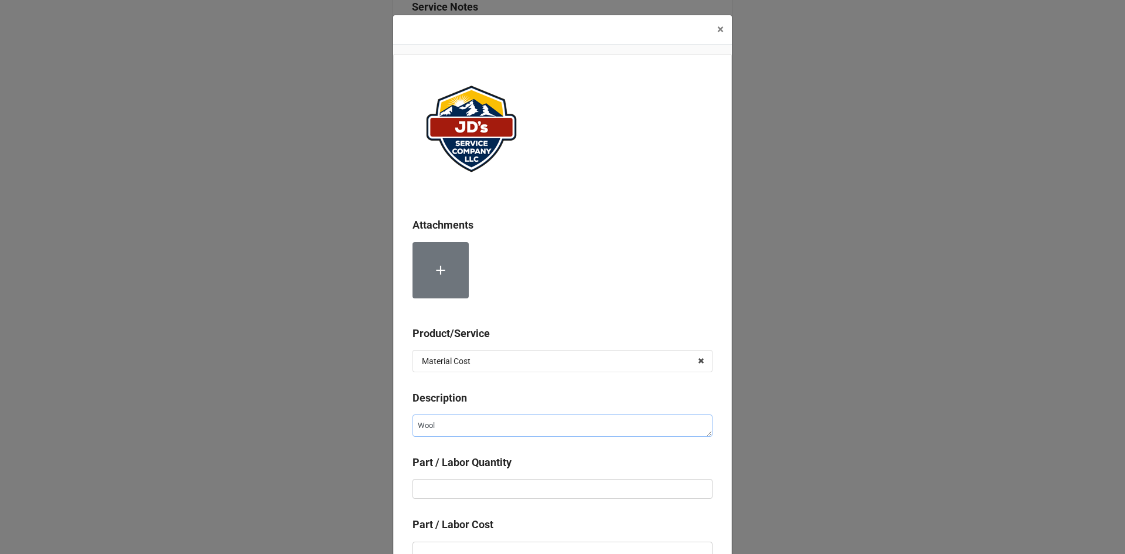
type textarea "Wool E"
type textarea "x"
type textarea "Wool Em"
type textarea "x"
type textarea "Wool Emb"
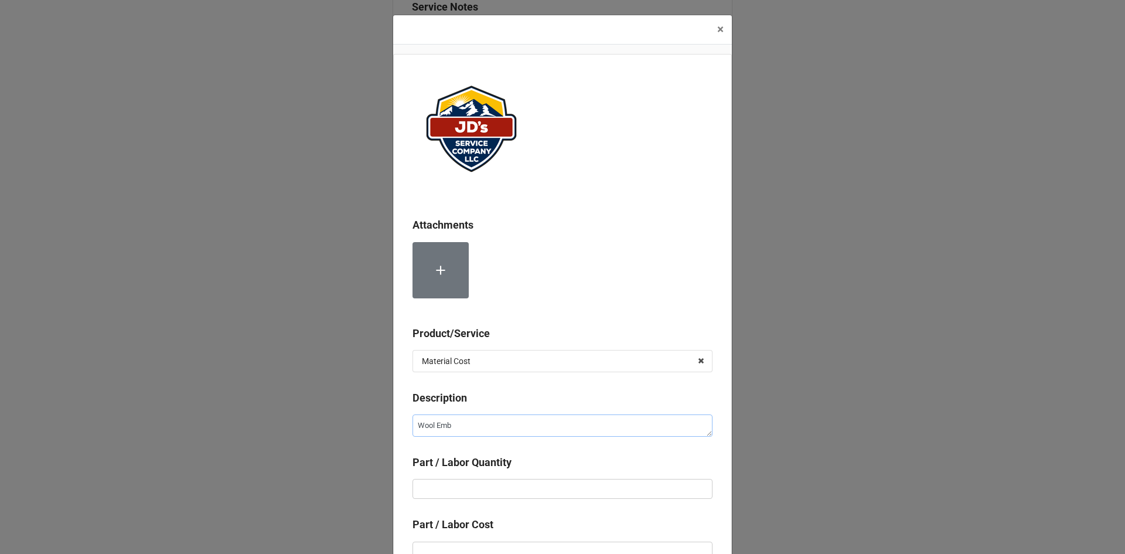
type textarea "x"
type textarea "Wool Embe"
type textarea "x"
type textarea "Wool Ember"
type textarea "x"
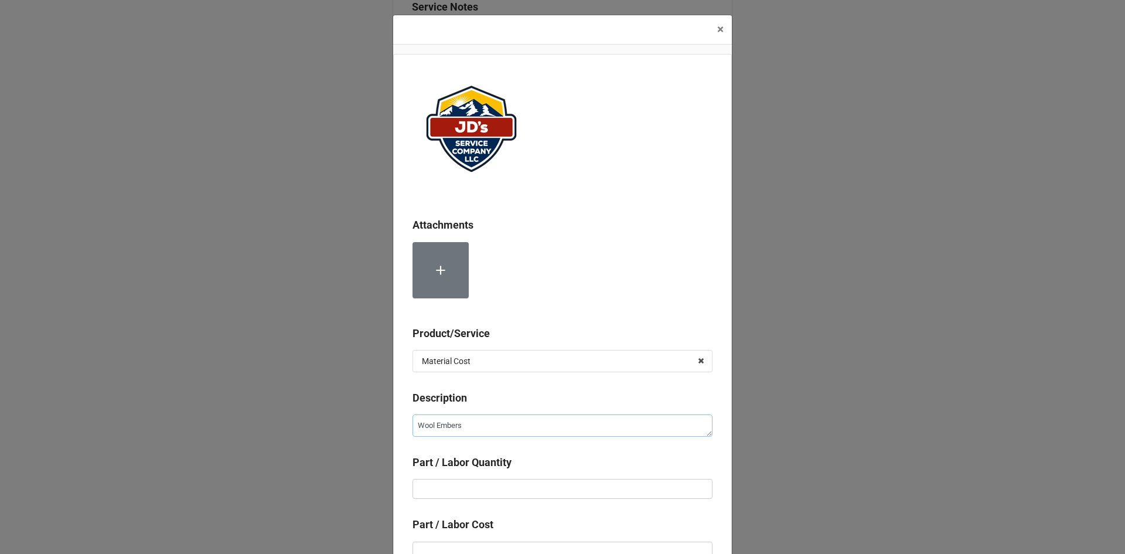
type textarea "Wool Embers"
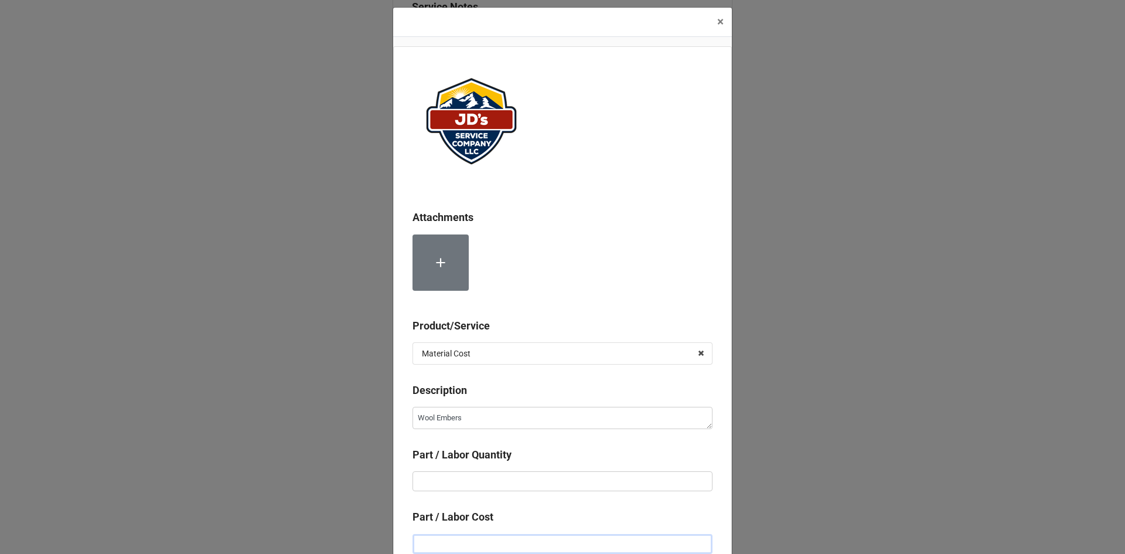
type textarea "x"
type input "$1.00"
click at [438, 479] on input "text" at bounding box center [562, 481] width 300 height 20
type textarea "x"
type input "2"
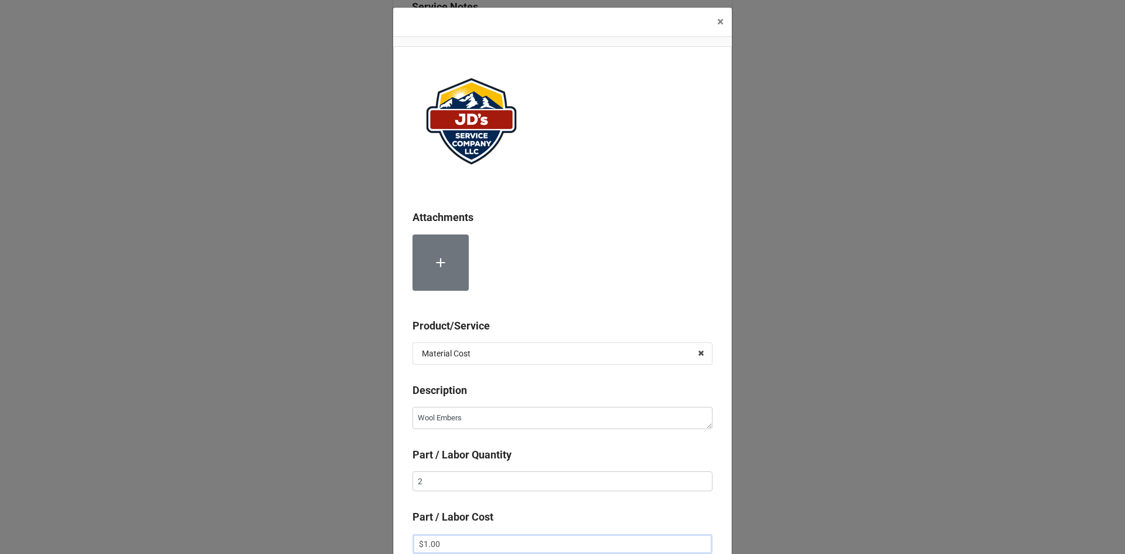
type textarea "x"
type input "$2.00"
type textarea "x"
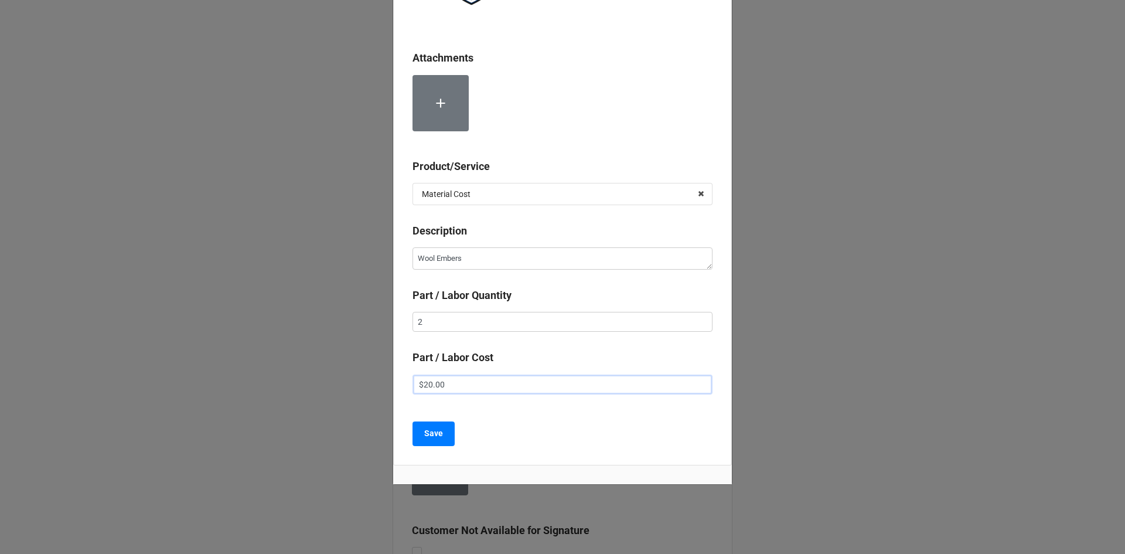
scroll to position [170, 0]
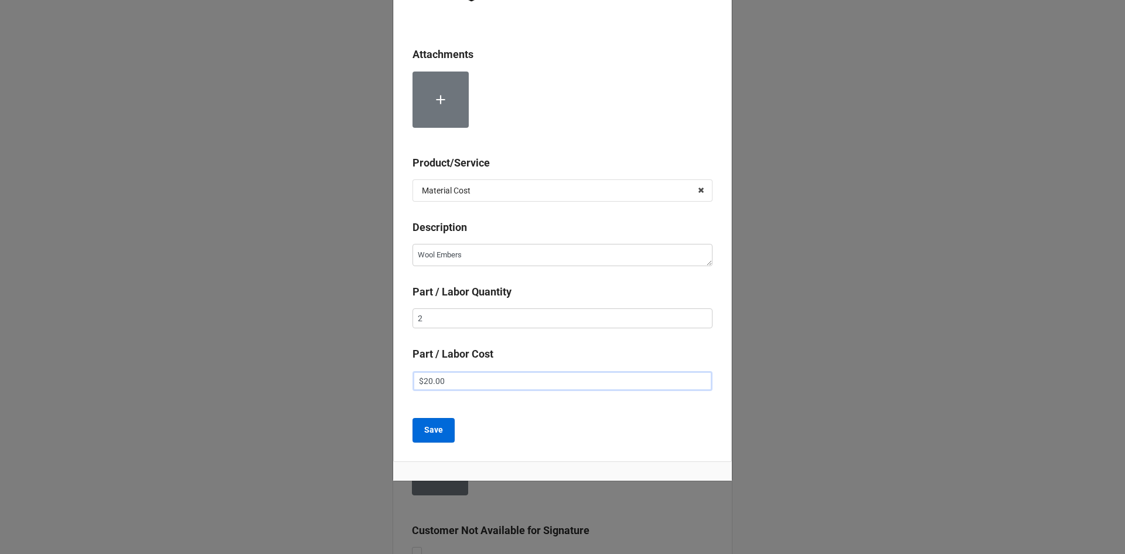
type input "$20.00"
click at [439, 432] on b "Save" at bounding box center [433, 429] width 19 height 12
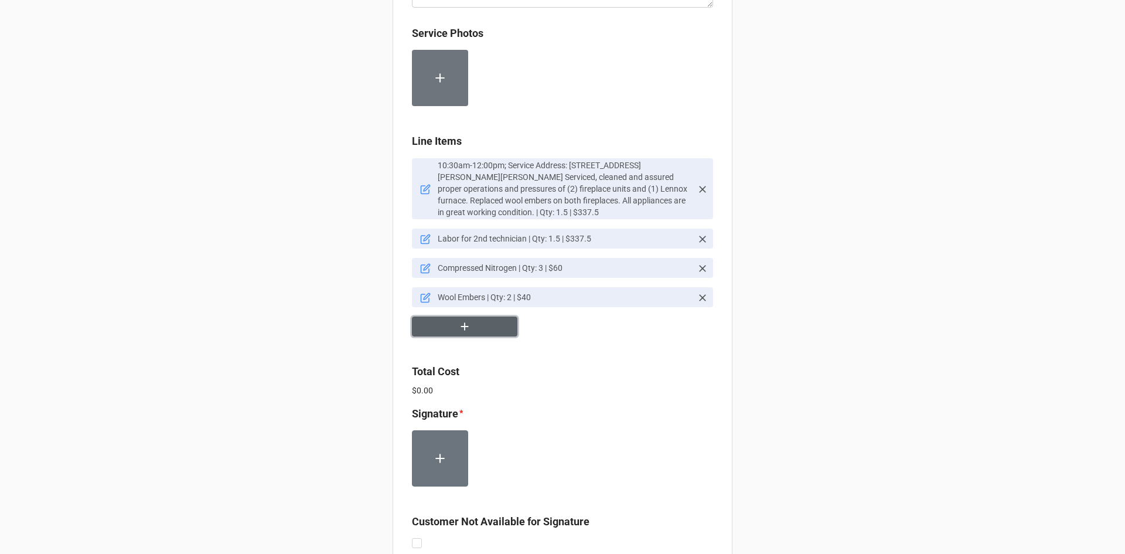
scroll to position [729, 0]
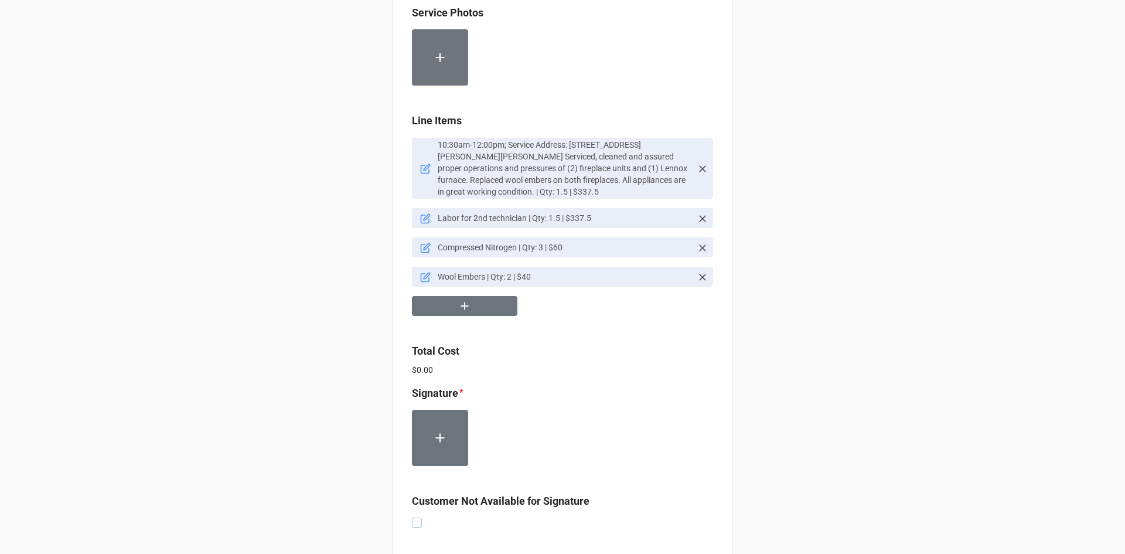
click at [414, 517] on label at bounding box center [417, 517] width 10 height 0
checkbox input "true"
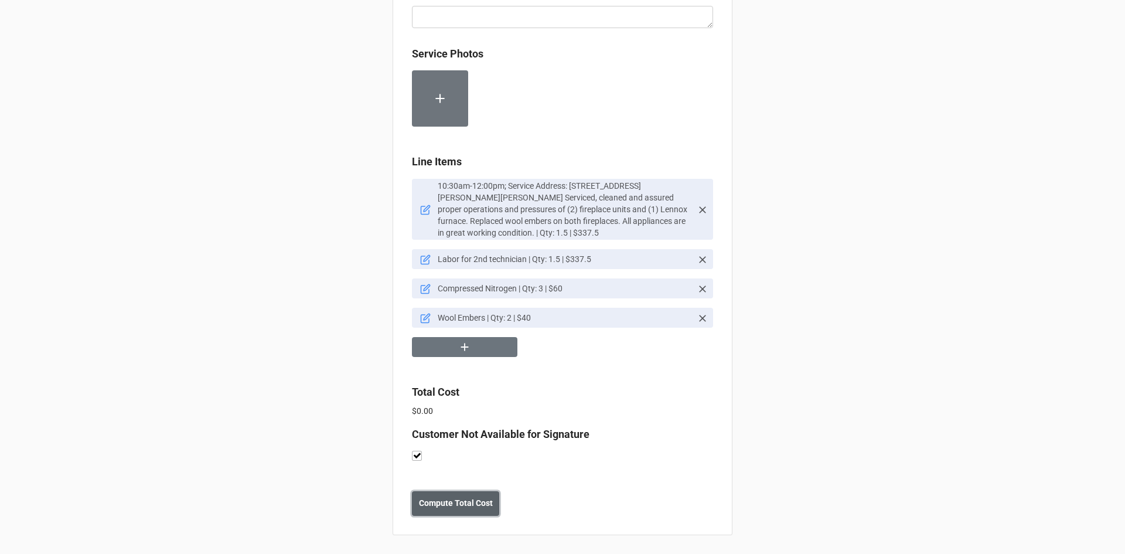
click at [450, 504] on b "Compute Total Cost" at bounding box center [456, 503] width 74 height 12
click at [430, 507] on b "Save" at bounding box center [432, 503] width 19 height 12
